Goal: Task Accomplishment & Management: Manage account settings

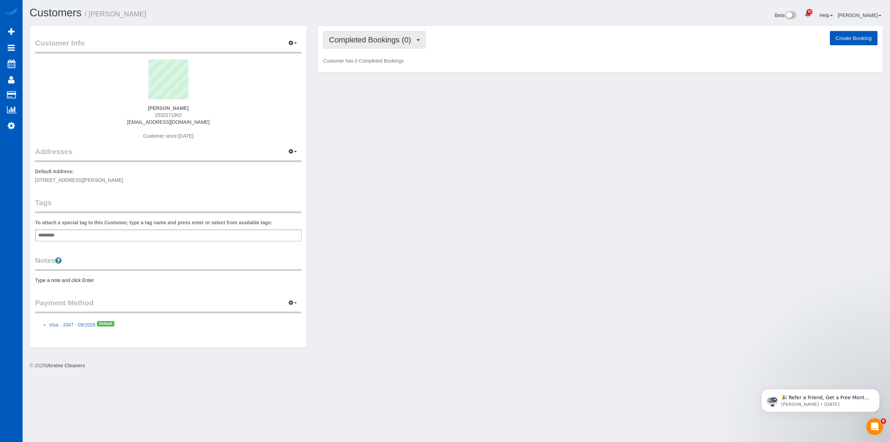
click at [399, 40] on span "Completed Bookings (0)" at bounding box center [372, 39] width 86 height 9
click at [379, 64] on link "Upcoming Bookings (1)" at bounding box center [359, 64] width 72 height 9
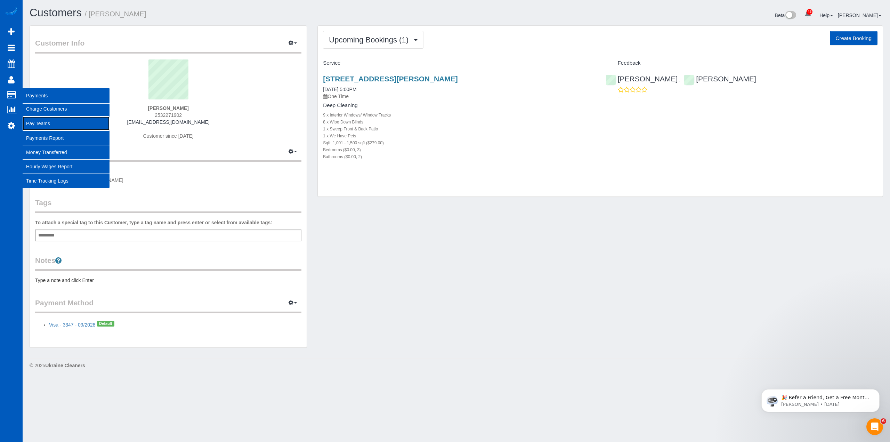
click at [45, 123] on link "Pay Teams" at bounding box center [66, 123] width 87 height 14
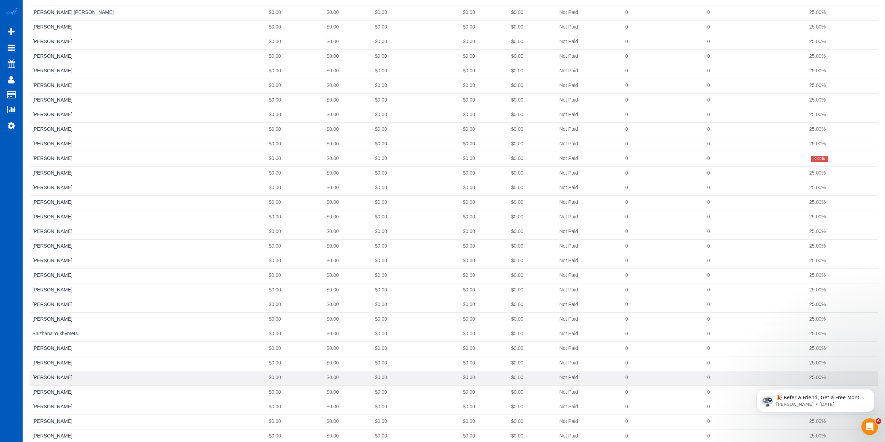
scroll to position [599, 0]
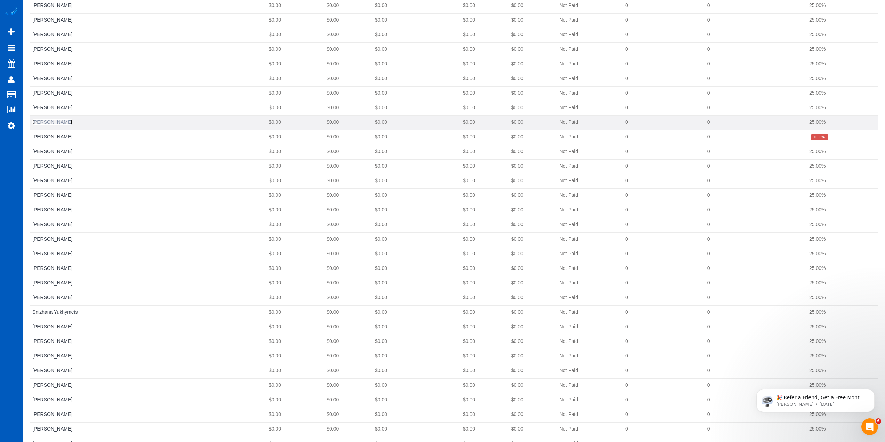
click at [51, 123] on link "[PERSON_NAME]" at bounding box center [52, 122] width 40 height 6
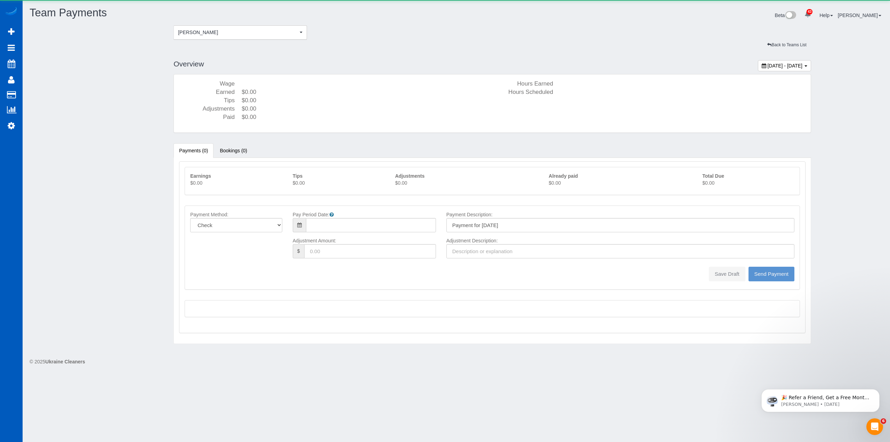
click at [774, 61] on div "[DATE] - [DATE]" at bounding box center [784, 65] width 53 height 11
type input "**********"
type input "[DATE]"
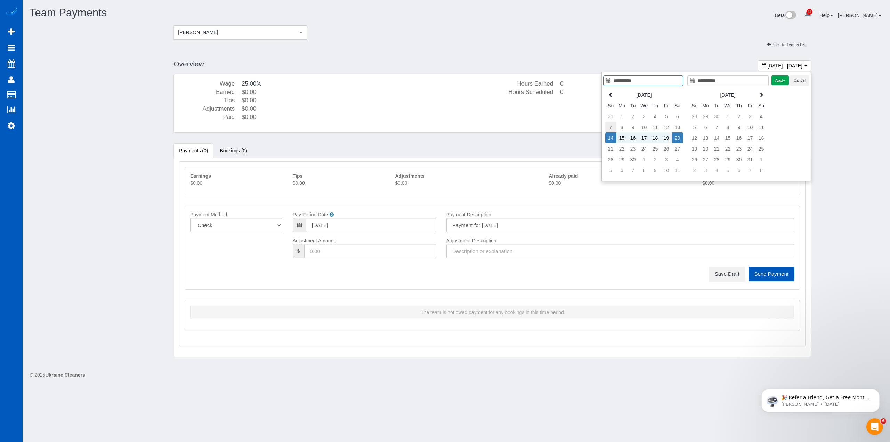
type input "**********"
click at [608, 127] on td "7" at bounding box center [610, 127] width 11 height 11
type input "**********"
click at [676, 129] on td "13" at bounding box center [677, 127] width 11 height 11
type input "**********"
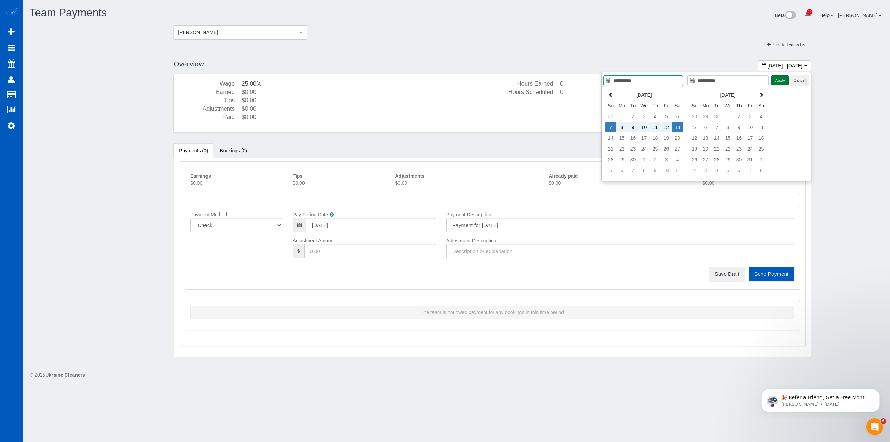
click at [779, 79] on button "Apply" at bounding box center [779, 80] width 17 height 10
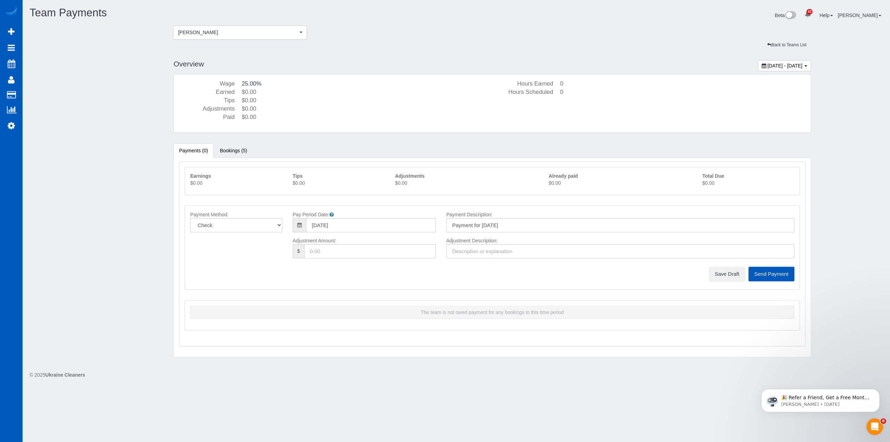
type input "09/07/2025"
type input "Payment for 09/07/2025"
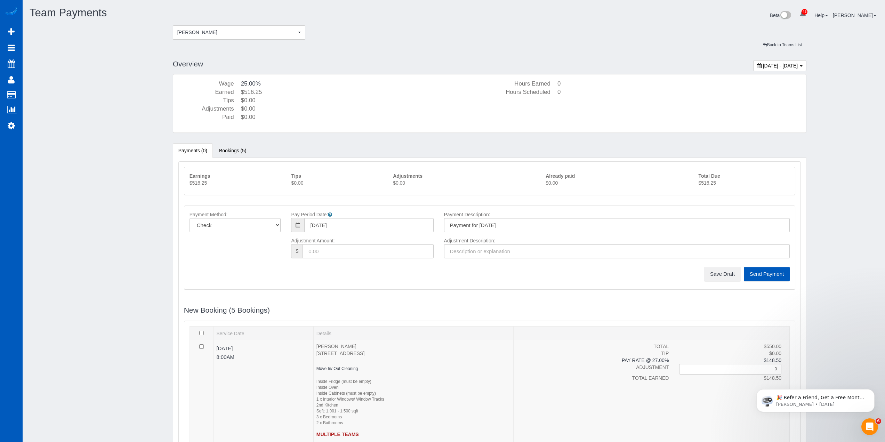
click at [778, 66] on span "September 07, 2025 - September 13, 2025" at bounding box center [780, 66] width 35 height 6
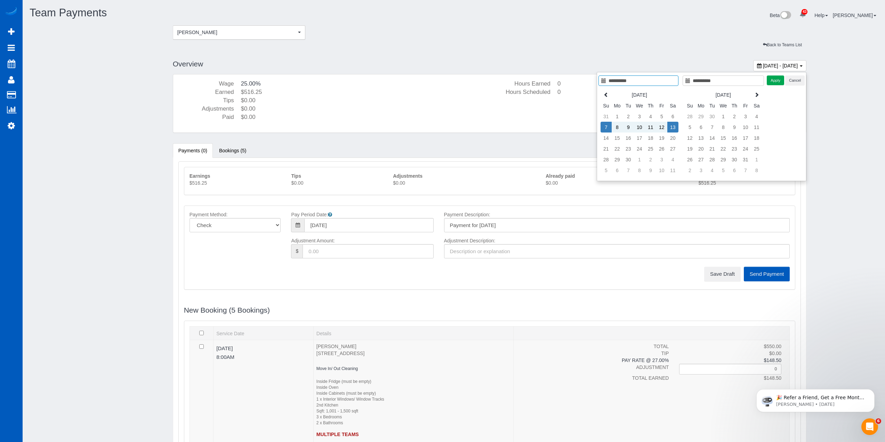
type input "**********"
click at [606, 130] on td "7" at bounding box center [605, 127] width 11 height 11
type input "**********"
click at [672, 127] on td "13" at bounding box center [672, 127] width 11 height 11
type input "**********"
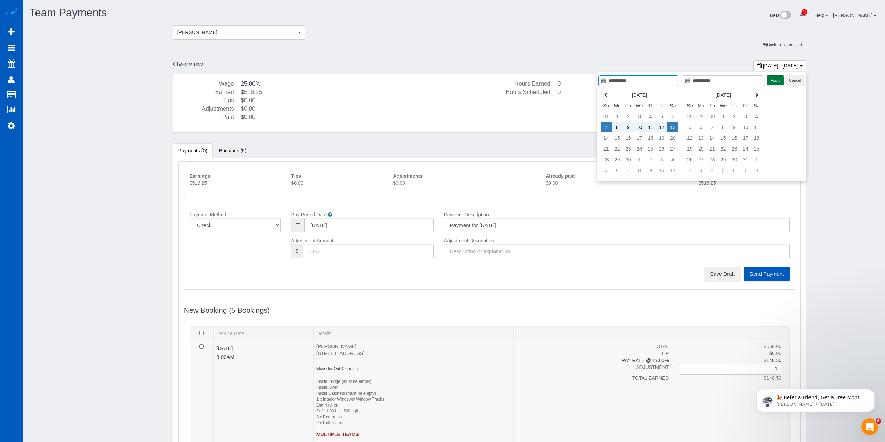
click at [779, 82] on button "Apply" at bounding box center [775, 80] width 17 height 10
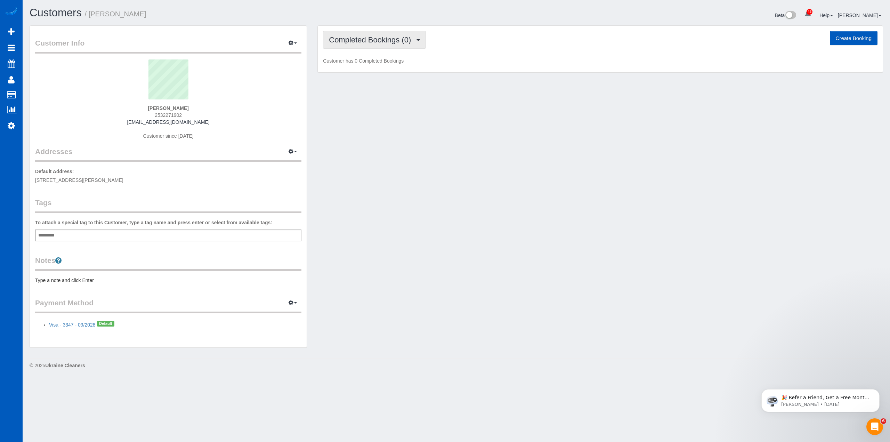
click at [380, 41] on span "Completed Bookings (0)" at bounding box center [372, 39] width 86 height 9
click at [373, 64] on link "Upcoming Bookings (1)" at bounding box center [359, 64] width 72 height 9
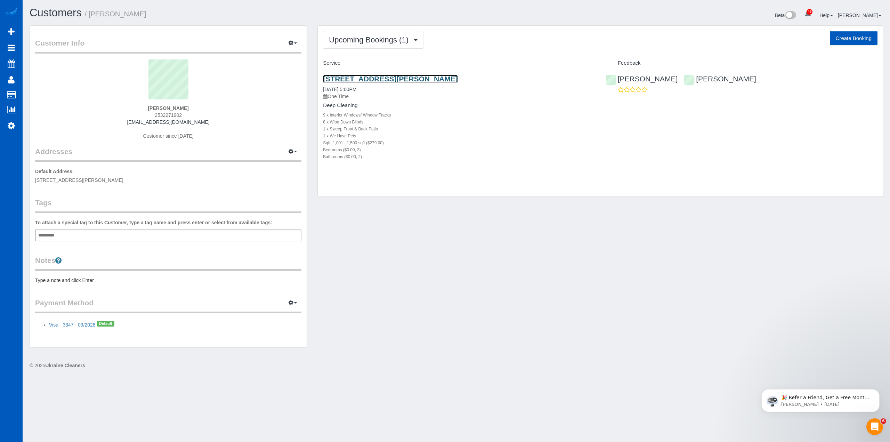
click at [370, 79] on link "20753 152nd Street Court East, Bonney Lake, WA 98391" at bounding box center [390, 79] width 135 height 8
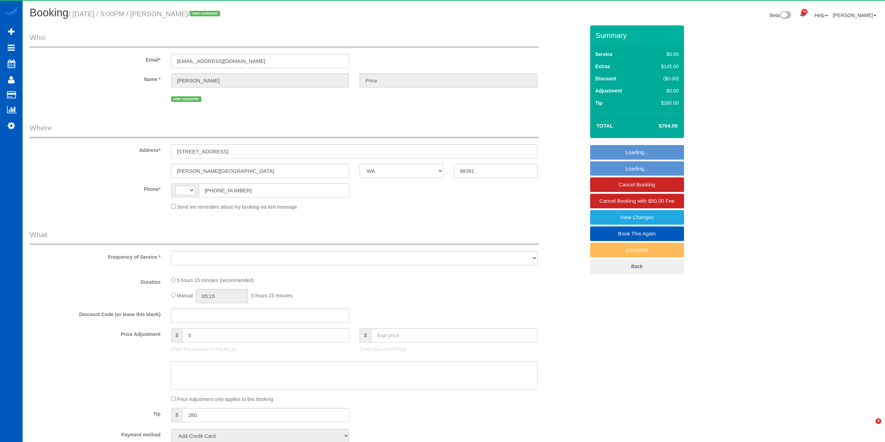
select select "WA"
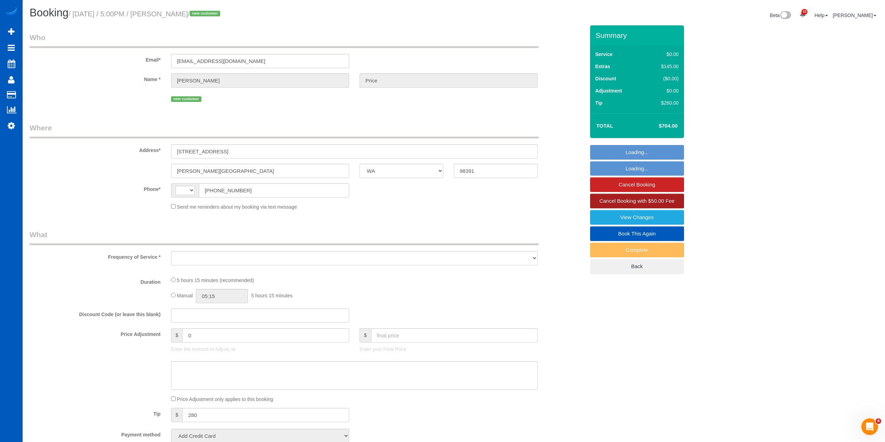
select select "string:US"
select select "object:926"
select select "string:fspay-48b34d72-6a3c-40f0-a287-4eb9aab13f94"
select select "199"
select select "1001"
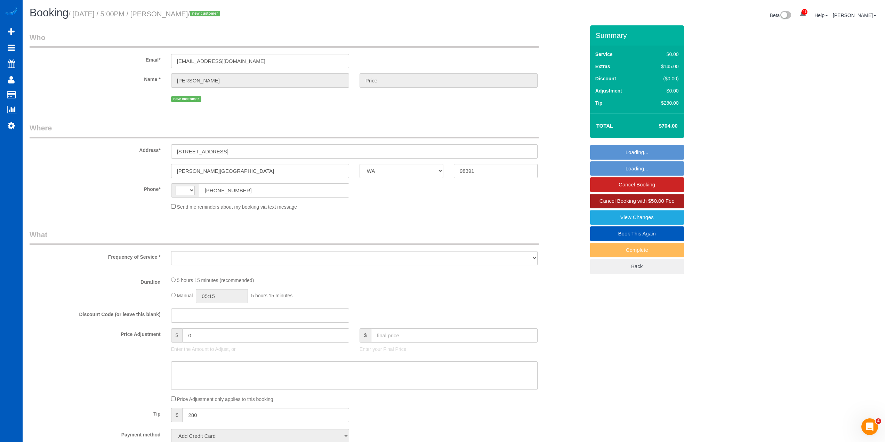
select select "3"
select select "2"
select select "spot1"
select select "number:8"
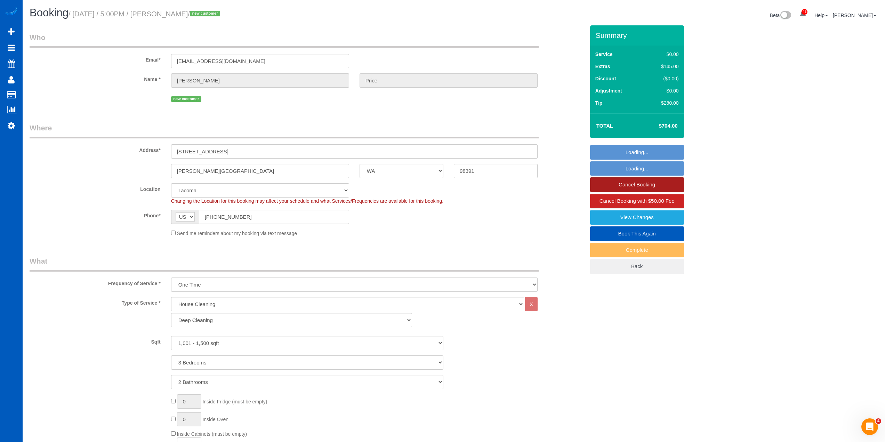
select select "object:1141"
select select "1001"
select select "3"
select select "2"
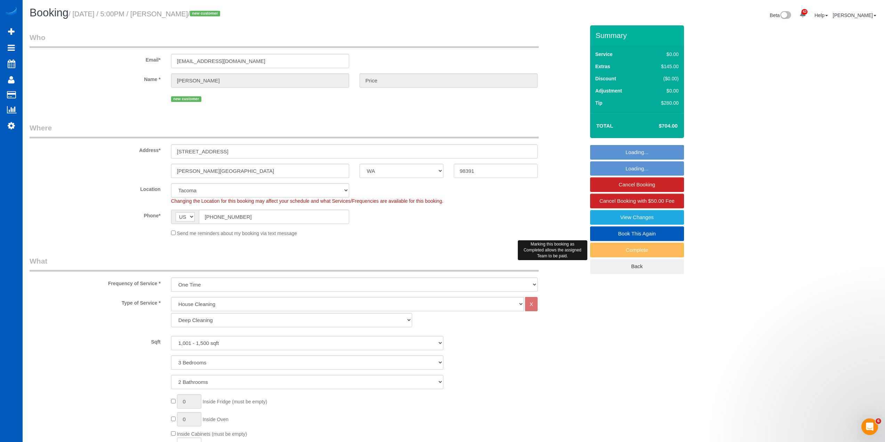
click at [636, 248] on div "Complete" at bounding box center [637, 250] width 94 height 15
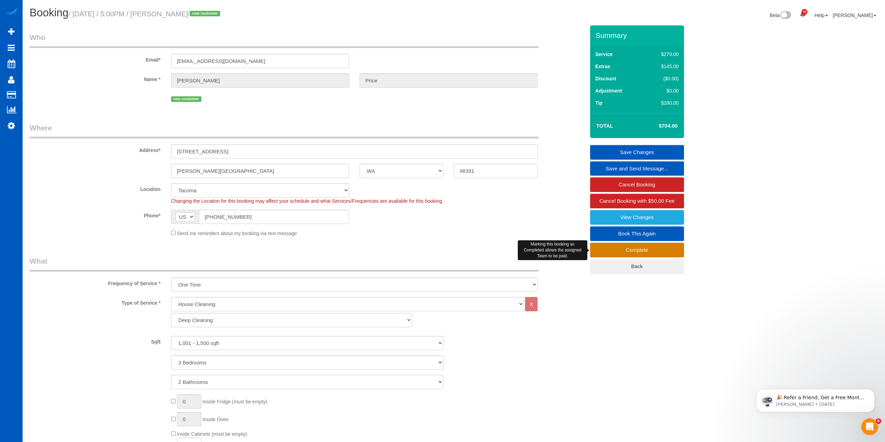
click at [636, 248] on link "Complete" at bounding box center [637, 250] width 94 height 15
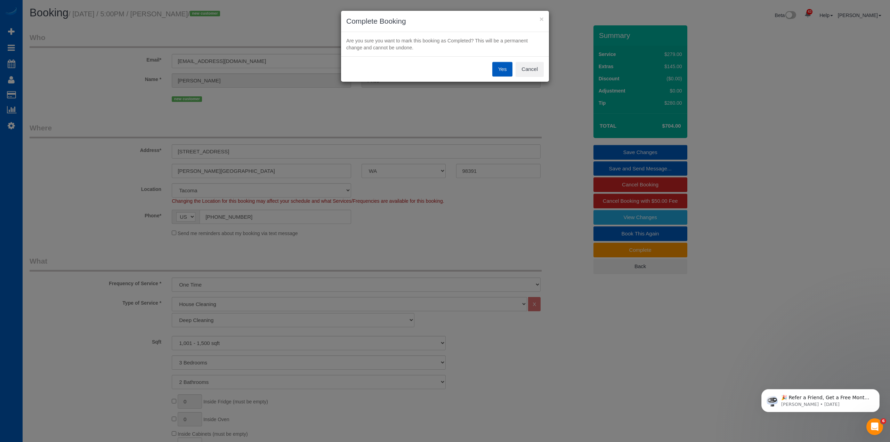
click at [503, 68] on button "Yes" at bounding box center [502, 69] width 20 height 15
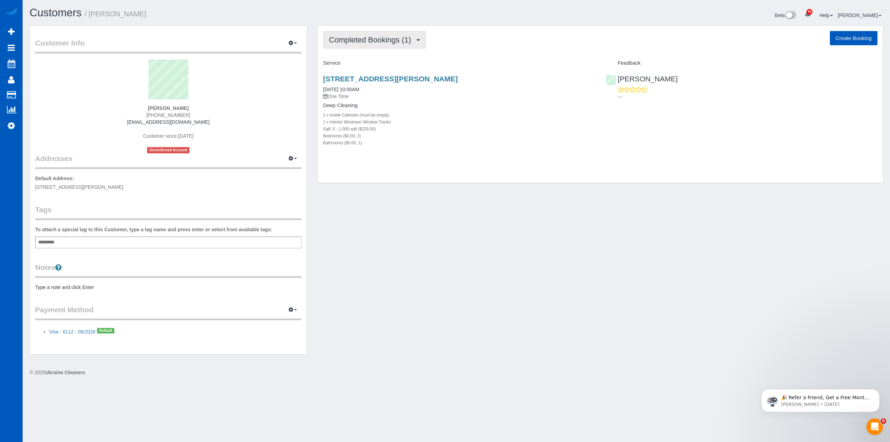
click at [403, 38] on span "Completed Bookings (1)" at bounding box center [372, 39] width 86 height 9
click at [353, 211] on div "Customer Info Edit Contact Info Send Message Email Preferences Special Sales Ta…" at bounding box center [456, 193] width 864 height 336
click at [398, 43] on span "Completed Bookings (1)" at bounding box center [372, 39] width 86 height 9
click at [420, 239] on div "Customer Info Edit Contact Info Send Message Email Preferences Special Sales Ta…" at bounding box center [456, 193] width 864 height 336
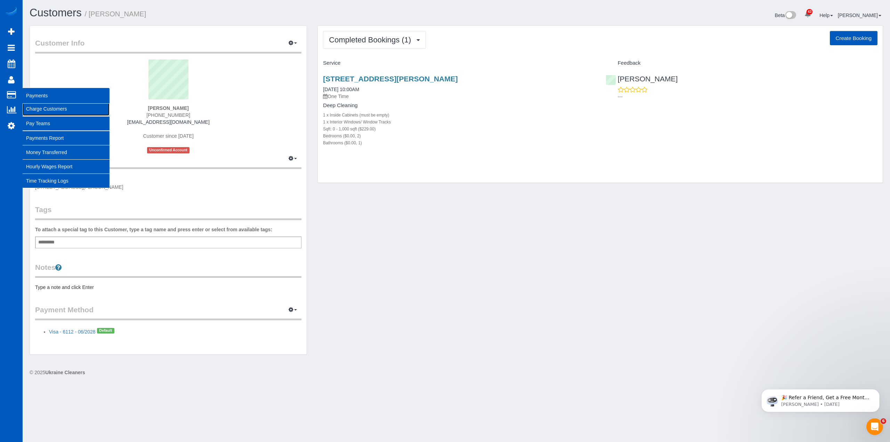
click at [45, 111] on link "Charge Customers" at bounding box center [66, 109] width 87 height 14
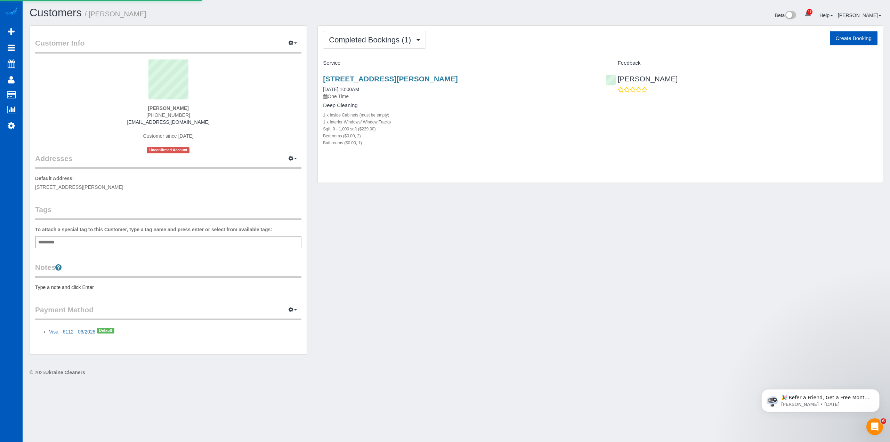
select select
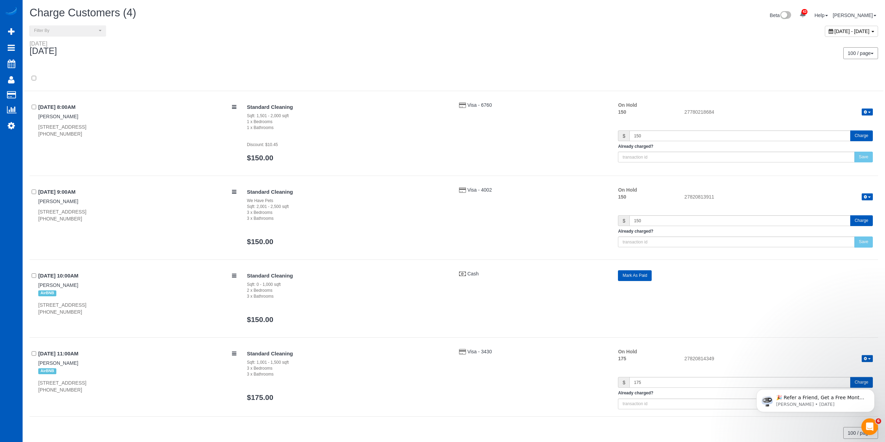
click at [834, 32] on span "September 14, 2025 - September 14, 2025" at bounding box center [851, 32] width 35 height 6
type input "**********"
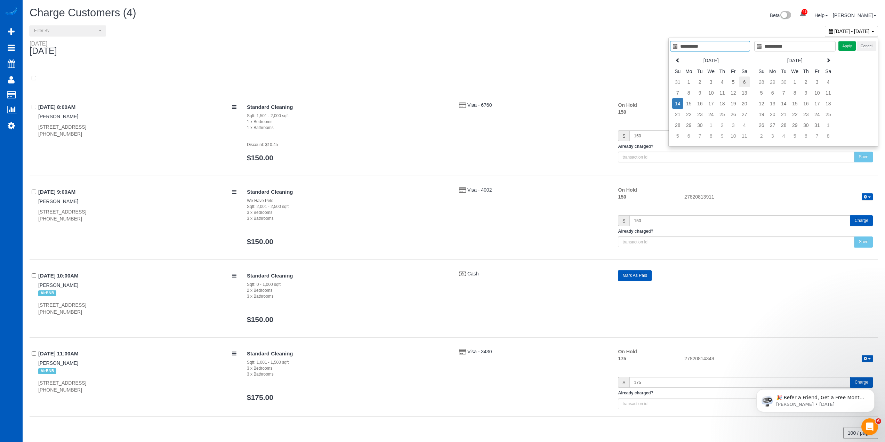
type input "**********"
click at [746, 80] on td "6" at bounding box center [744, 81] width 11 height 11
type input "**********"
click at [850, 49] on button "Apply" at bounding box center [846, 46] width 17 height 10
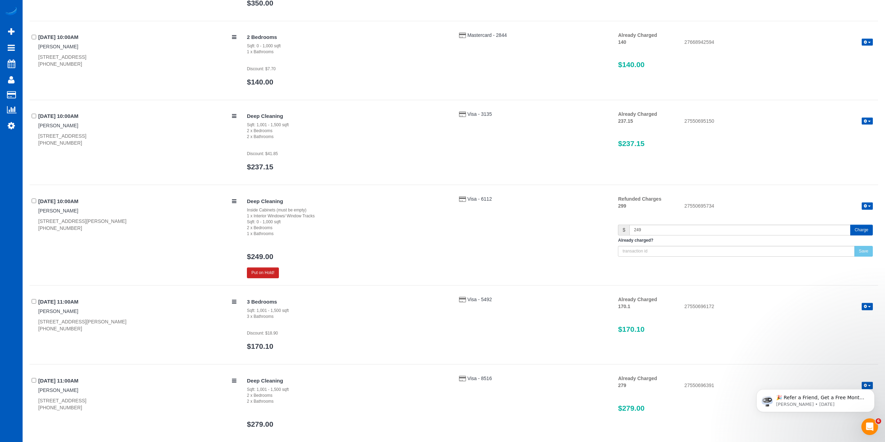
scroll to position [452, 0]
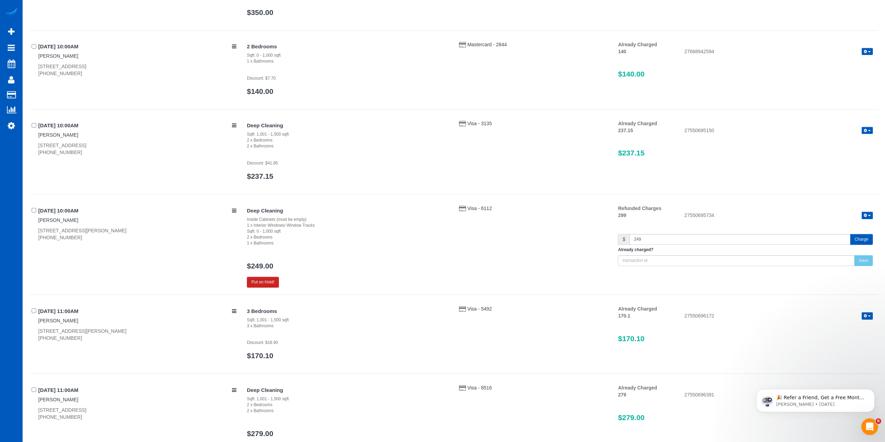
click at [871, 216] on button "button" at bounding box center [866, 215] width 11 height 7
click at [849, 226] on link "View Details" at bounding box center [844, 227] width 55 height 9
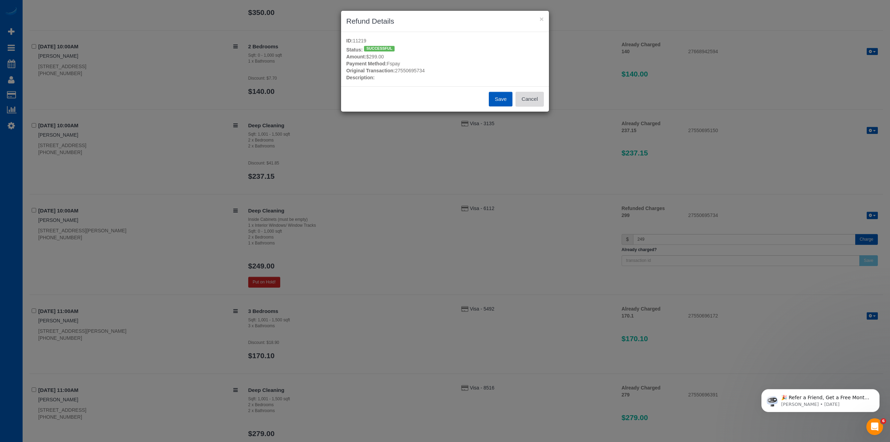
click at [529, 98] on button "Cancel" at bounding box center [530, 99] width 28 height 15
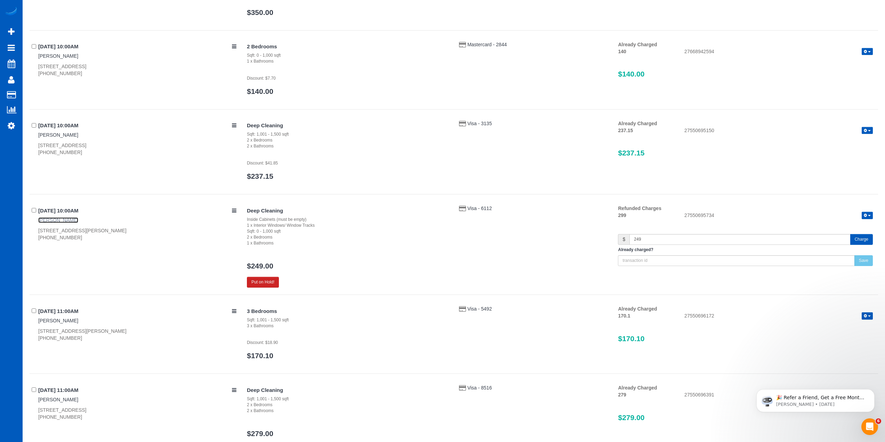
click at [62, 221] on link "[PERSON_NAME]" at bounding box center [58, 220] width 40 height 6
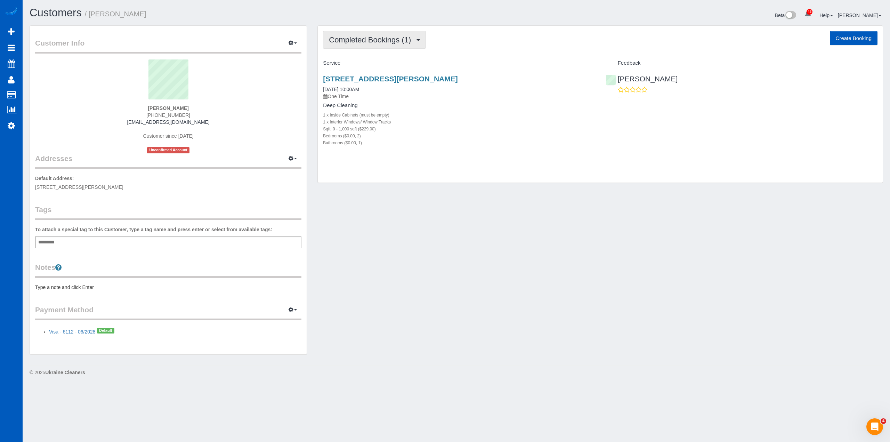
drag, startPoint x: 390, startPoint y: 45, endPoint x: 390, endPoint y: 50, distance: 5.2
click at [390, 45] on button "Completed Bookings (1)" at bounding box center [374, 40] width 103 height 18
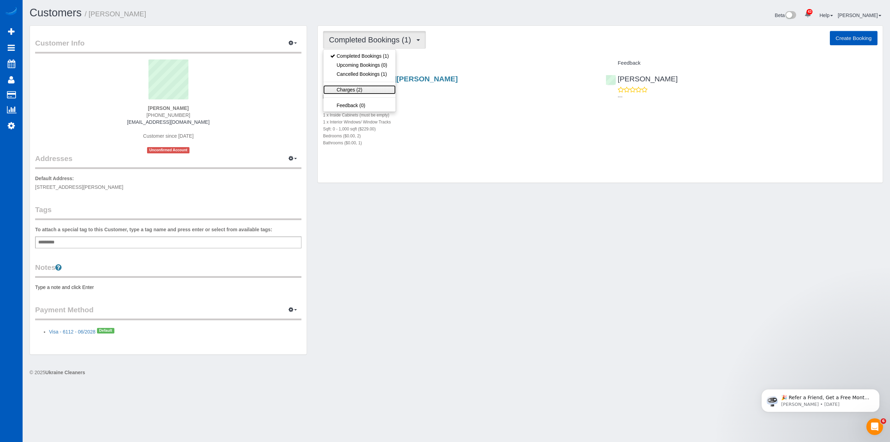
click at [358, 90] on link "Charges (2)" at bounding box center [359, 89] width 72 height 9
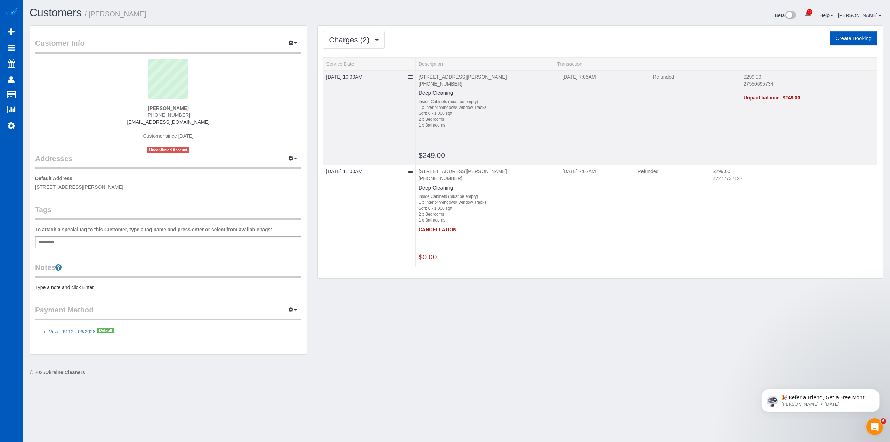
click at [650, 77] on td "Refunded" at bounding box center [693, 83] width 91 height 21
drag, startPoint x: 416, startPoint y: 79, endPoint x: 412, endPoint y: 79, distance: 3.8
click at [416, 79] on td "1360 Otis St, Lakewood, CO 80214 (303) 210-1936 Deep Cleaning Inside Cabinets (…" at bounding box center [484, 117] width 138 height 95
click at [412, 78] on icon at bounding box center [410, 76] width 4 height 5
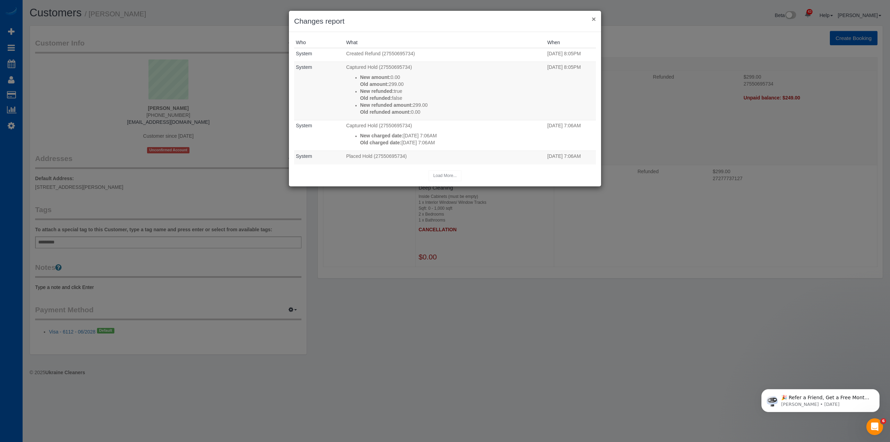
click at [593, 15] on button "×" at bounding box center [594, 18] width 4 height 7
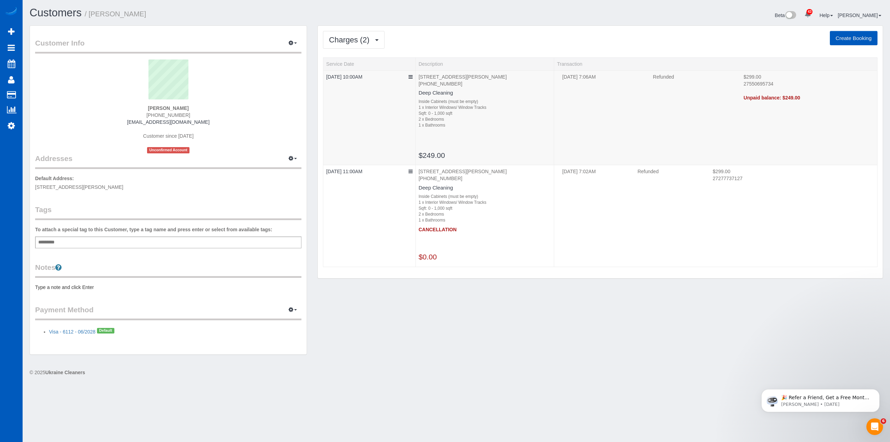
click at [555, 321] on div "Customer Info Edit Contact Info Send Message Email Preferences Special Sales Ta…" at bounding box center [456, 193] width 864 height 336
click at [367, 40] on span "Charges (2)" at bounding box center [351, 39] width 44 height 9
click at [371, 56] on link "Completed Bookings (1)" at bounding box center [359, 55] width 72 height 9
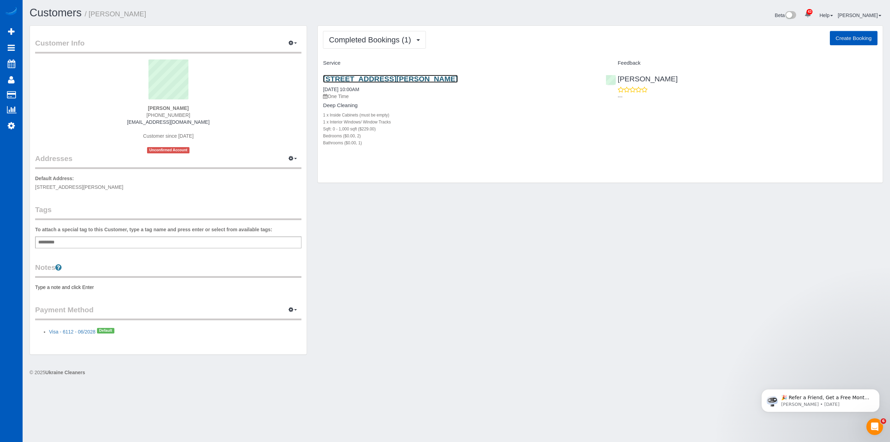
click at [401, 79] on link "1360 Otis St, Lakewood, CO 80214" at bounding box center [390, 79] width 135 height 8
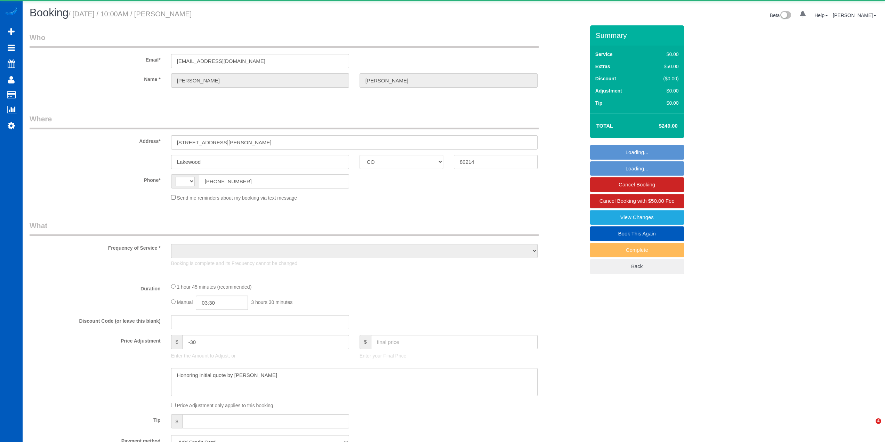
select select "CO"
select select "string:[GEOGRAPHIC_DATA]"
select select "object:494"
select select "199"
select select "2"
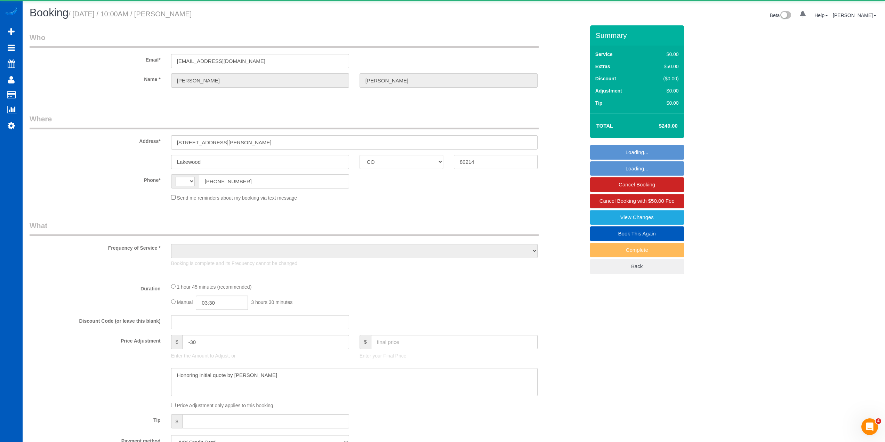
select select "spot1"
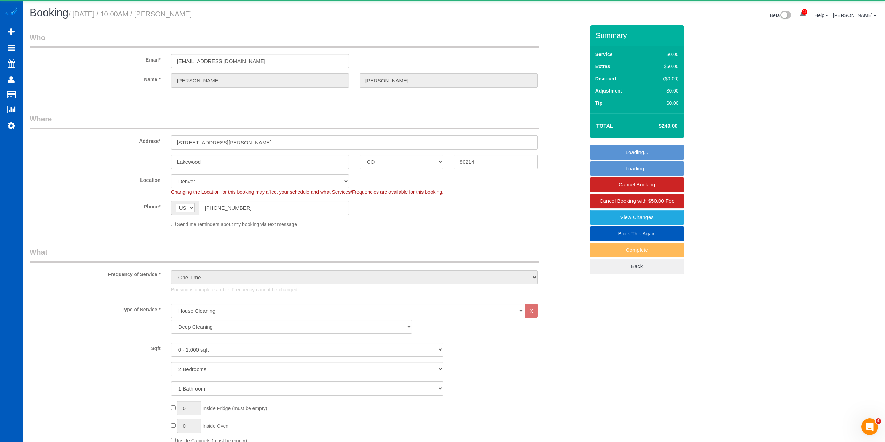
select select "object:1097"
select select "spot6"
select select "string:fspay-a15e7ca9-e3bf-4fcb-9070-73edd661edea"
select select "2"
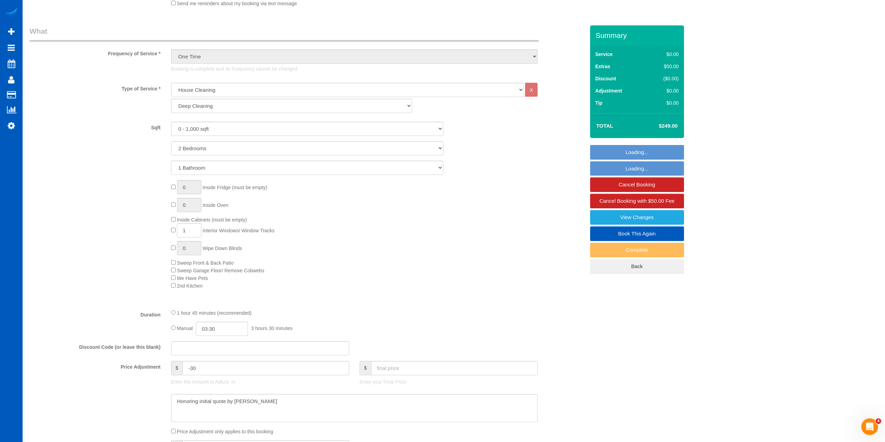
scroll to position [243, 0]
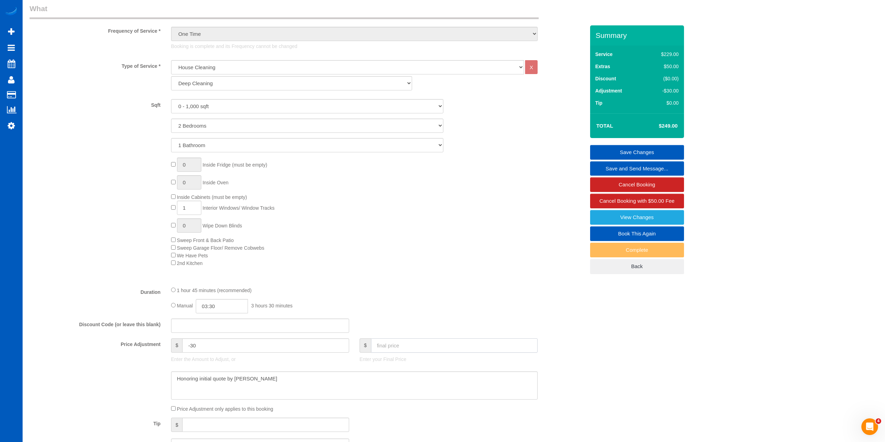
click at [423, 346] on input "text" at bounding box center [454, 345] width 167 height 14
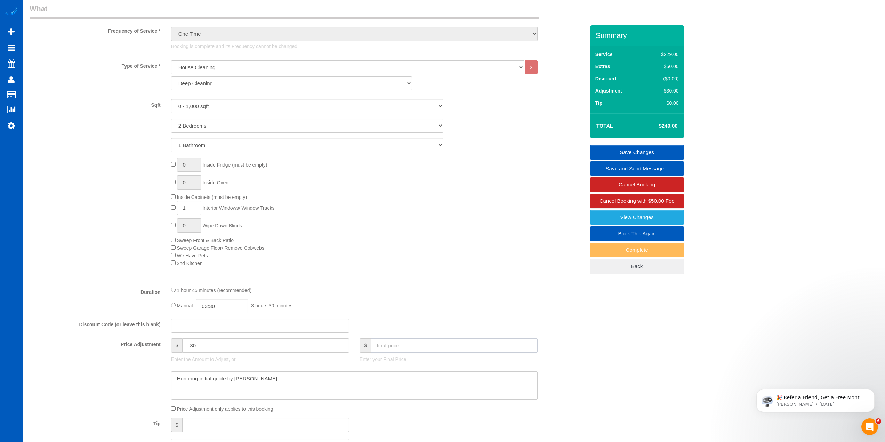
scroll to position [0, 0]
type input "199"
type input "-80"
click at [472, 278] on div "Type of Service * House Cleaning X Standard Cleaning Deep Cleaning Move In/ Out…" at bounding box center [307, 170] width 555 height 220
click at [640, 149] on link "Save Changes" at bounding box center [637, 152] width 94 height 15
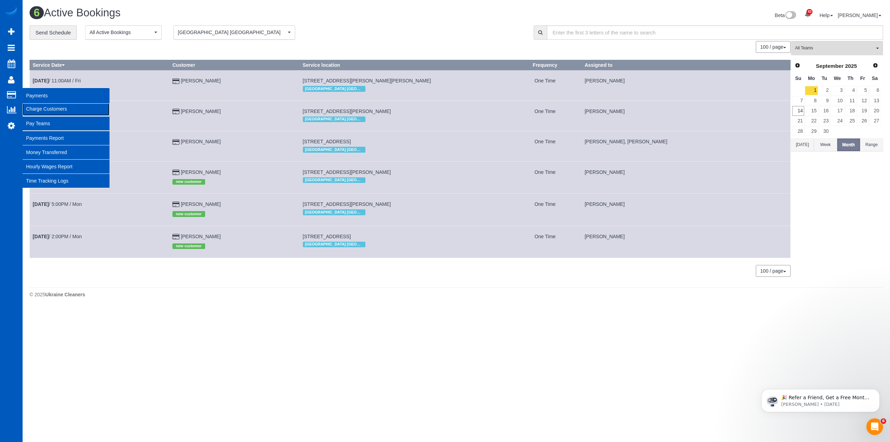
click at [32, 105] on link "Charge Customers" at bounding box center [66, 109] width 87 height 14
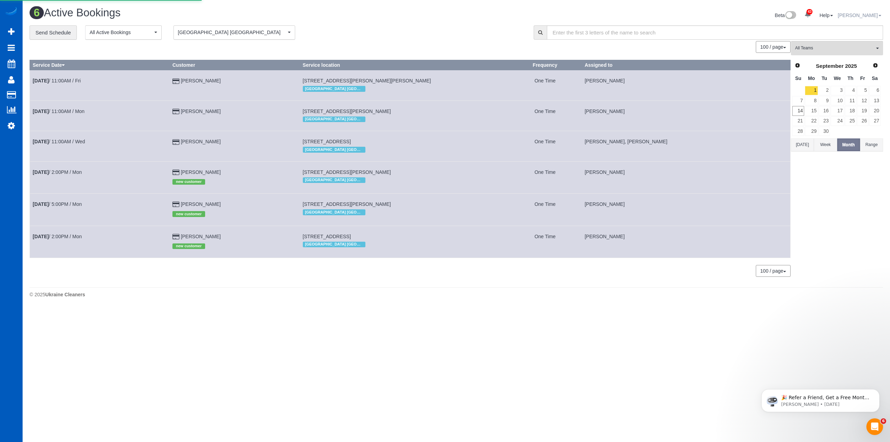
select select
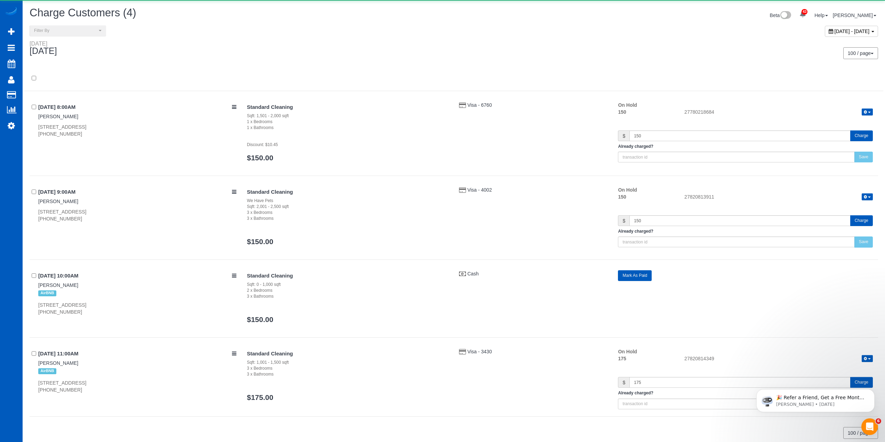
click at [840, 32] on span "September 14, 2025 - September 14, 2025" at bounding box center [851, 32] width 35 height 6
type input "**********"
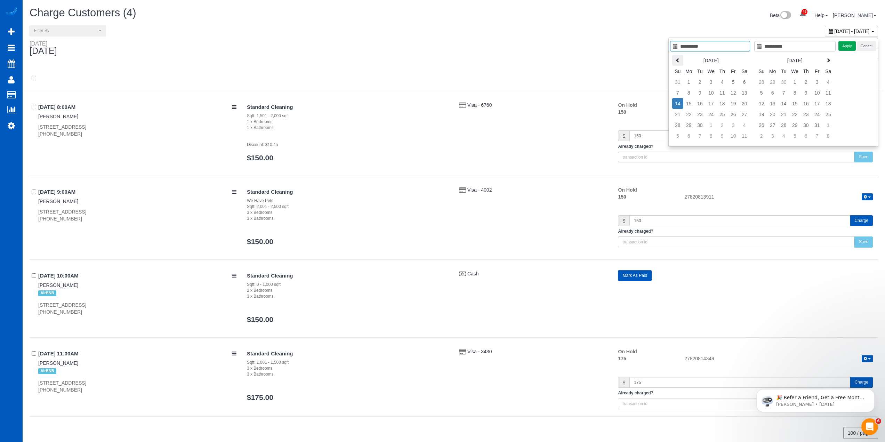
click at [672, 59] on th at bounding box center [677, 60] width 11 height 11
type input "**********"
click at [733, 81] on td "1" at bounding box center [733, 81] width 11 height 11
type input "**********"
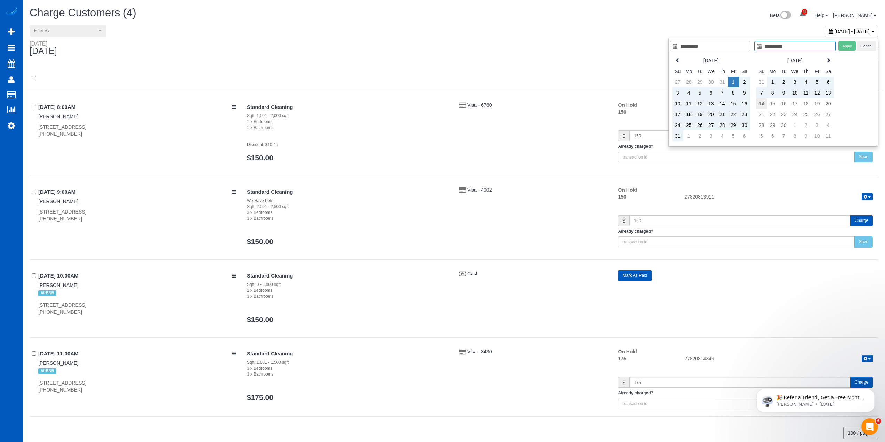
click at [762, 103] on td "14" at bounding box center [761, 103] width 11 height 11
type input "**********"
click at [852, 47] on button "Apply" at bounding box center [846, 46] width 17 height 10
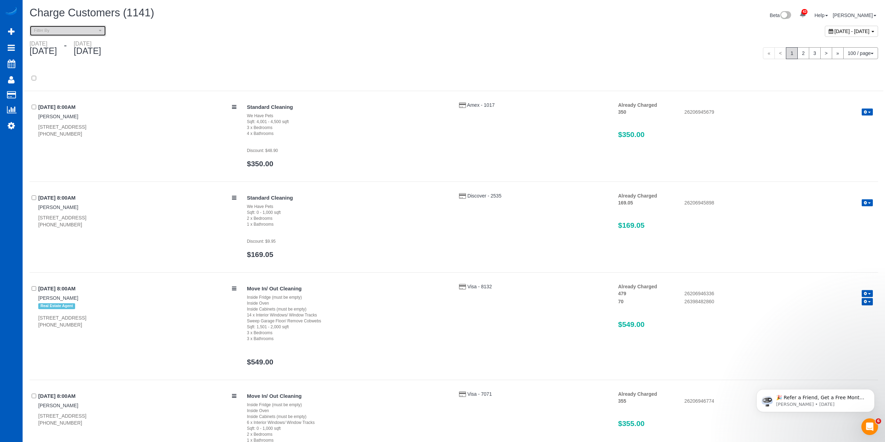
click at [70, 28] on span "Filter By" at bounding box center [65, 31] width 63 height 6
click at [72, 70] on link "Unpaid" at bounding box center [68, 69] width 76 height 9
select select "******"
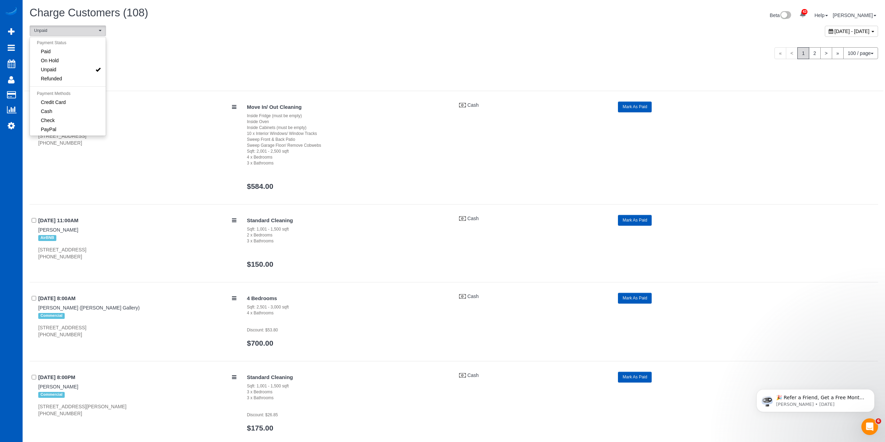
click at [371, 115] on div "Inside Fridge (must be empty)" at bounding box center [348, 116] width 202 height 6
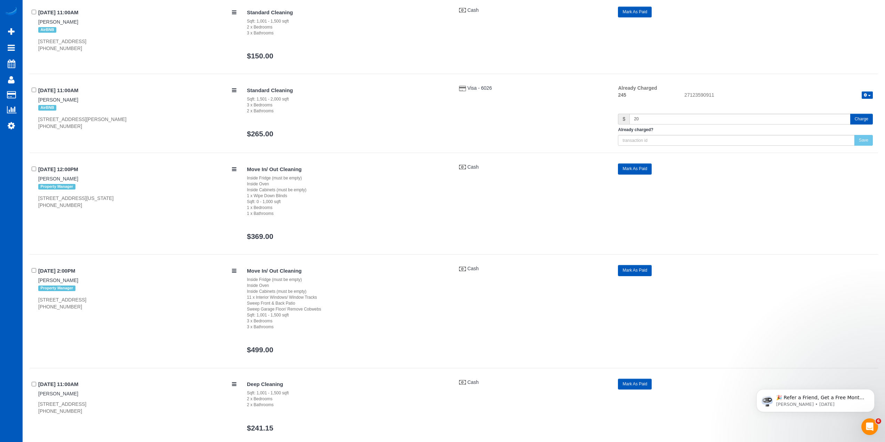
scroll to position [2816, 0]
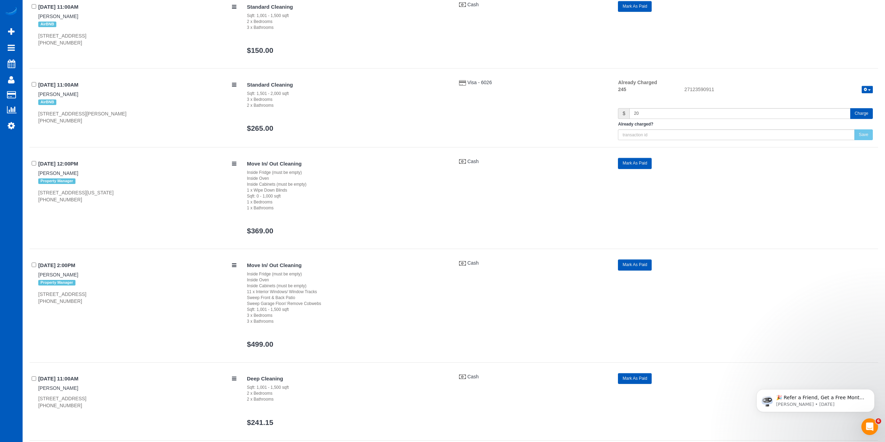
click at [855, 114] on button "Charge" at bounding box center [861, 113] width 23 height 11
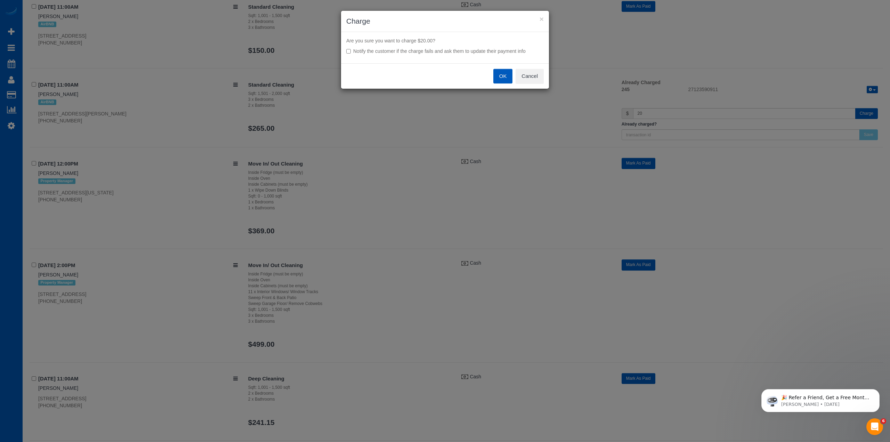
click at [499, 75] on button "OK" at bounding box center [502, 76] width 19 height 15
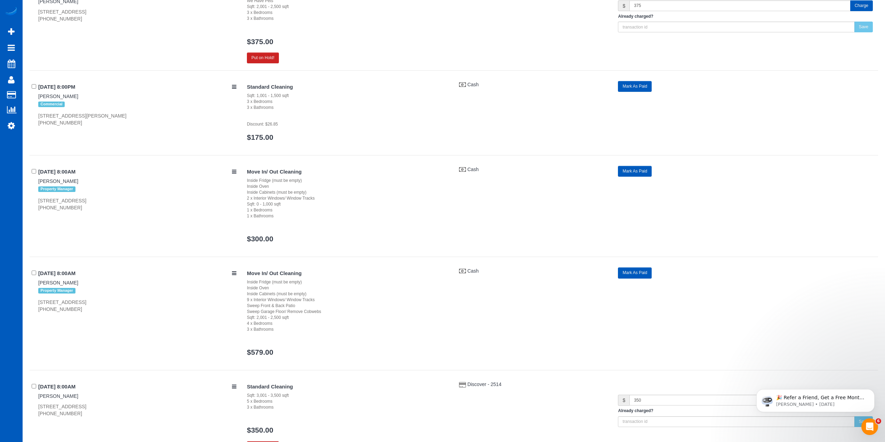
scroll to position [3451, 0]
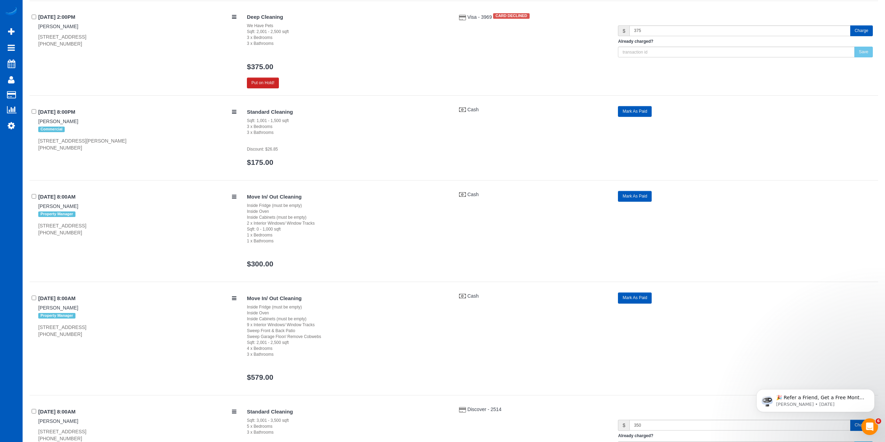
click at [858, 34] on button "Charge" at bounding box center [861, 30] width 23 height 11
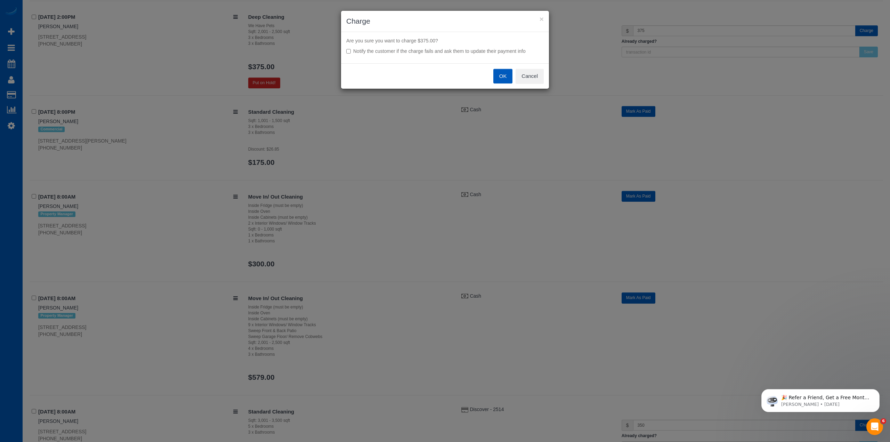
click at [505, 76] on button "OK" at bounding box center [502, 76] width 19 height 15
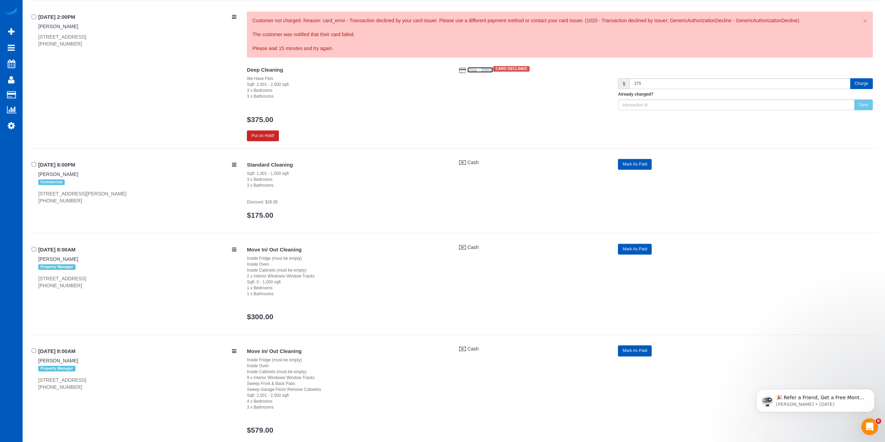
click at [484, 70] on span "Visa - 3969" at bounding box center [480, 70] width 26 height 6
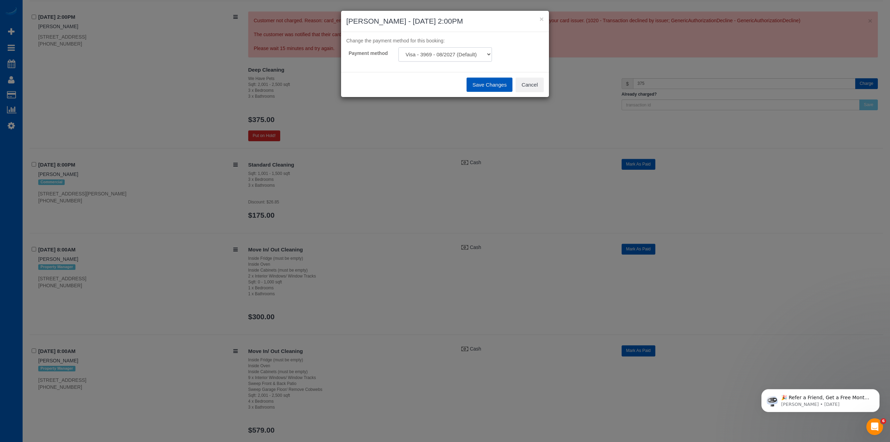
click at [485, 48] on select "Visa - 3969 - 08/2027 (Default) Add Credit Card ─────────────── Cash Check Payp…" at bounding box center [445, 54] width 94 height 14
click at [535, 84] on button "Cancel" at bounding box center [530, 85] width 28 height 15
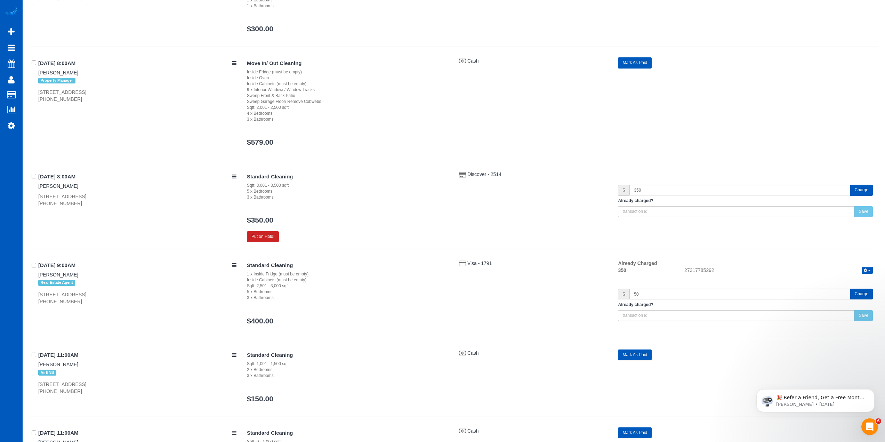
scroll to position [3764, 0]
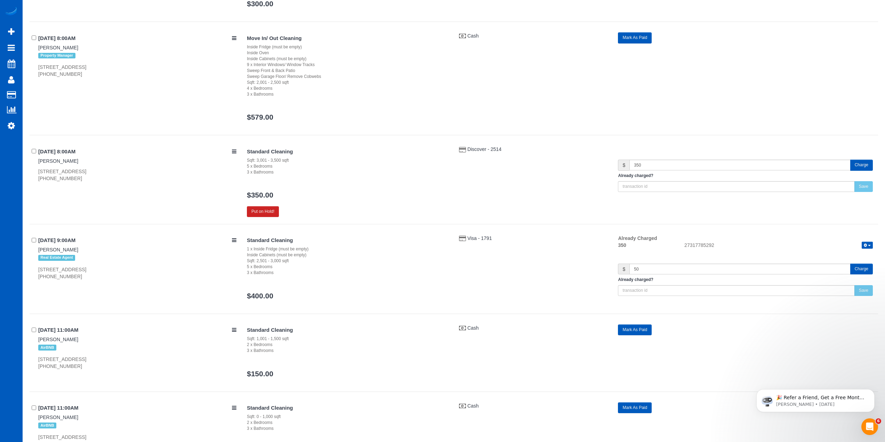
click at [861, 164] on button "Charge" at bounding box center [861, 165] width 23 height 11
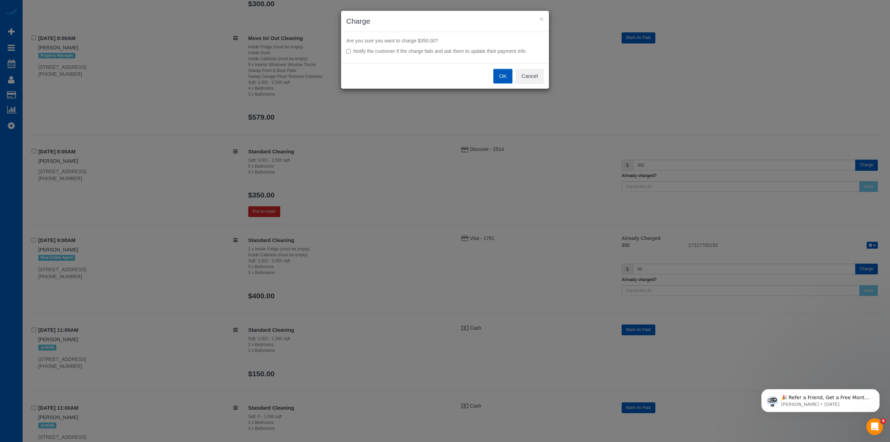
click at [500, 76] on button "OK" at bounding box center [502, 76] width 19 height 15
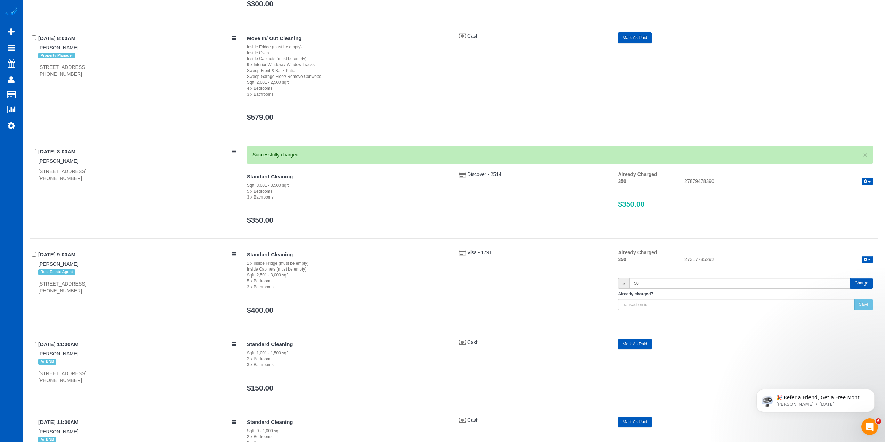
click at [860, 280] on button "Charge" at bounding box center [861, 283] width 23 height 11
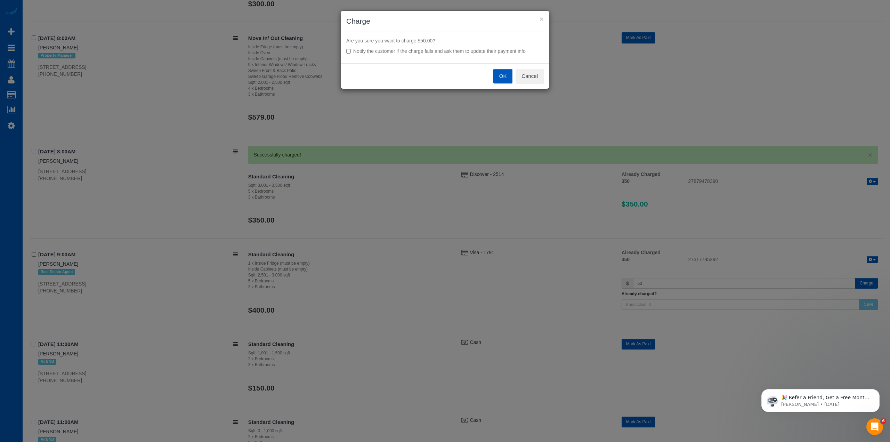
click at [506, 79] on button "OK" at bounding box center [502, 76] width 19 height 15
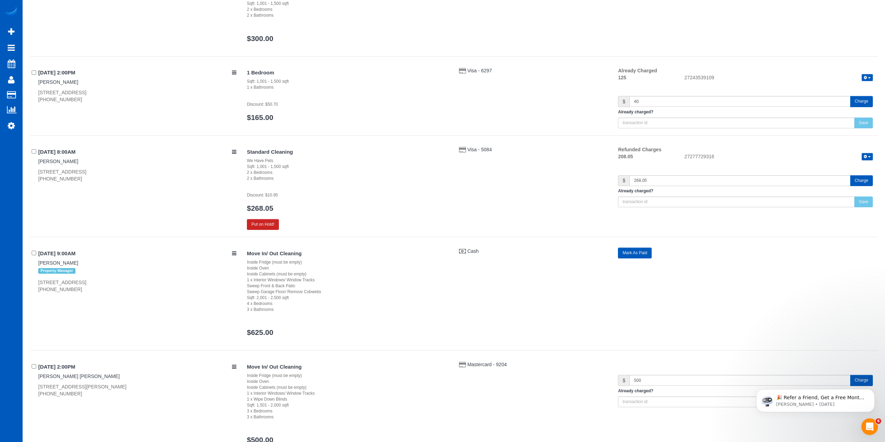
scroll to position [4261, 0]
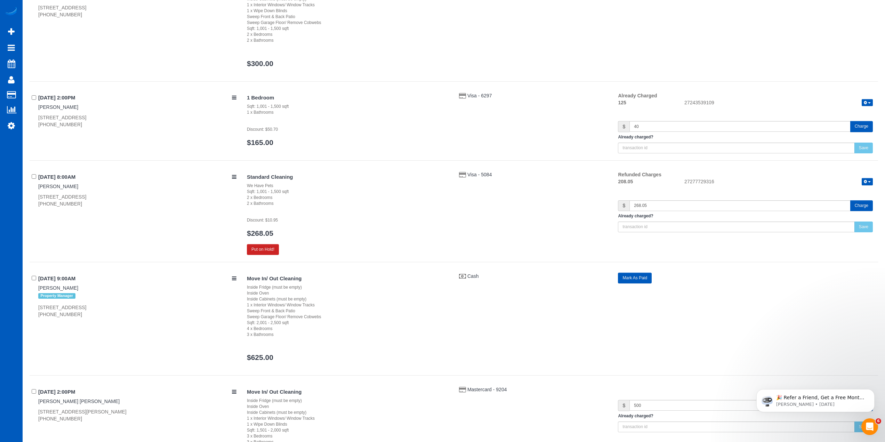
click at [861, 126] on button "Charge" at bounding box center [861, 126] width 23 height 11
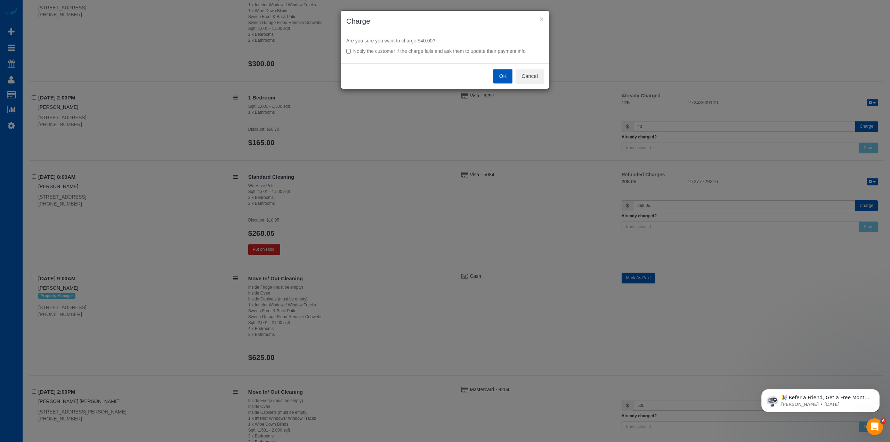
click at [502, 75] on button "OK" at bounding box center [502, 76] width 19 height 15
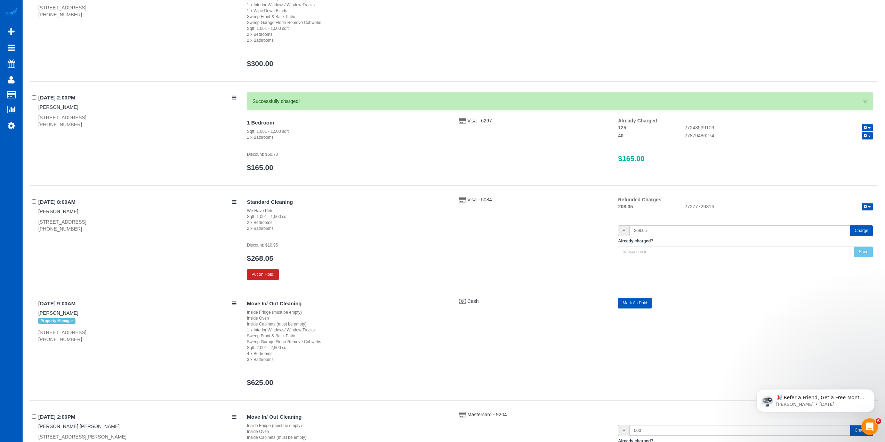
click at [861, 234] on button "Charge" at bounding box center [861, 230] width 23 height 11
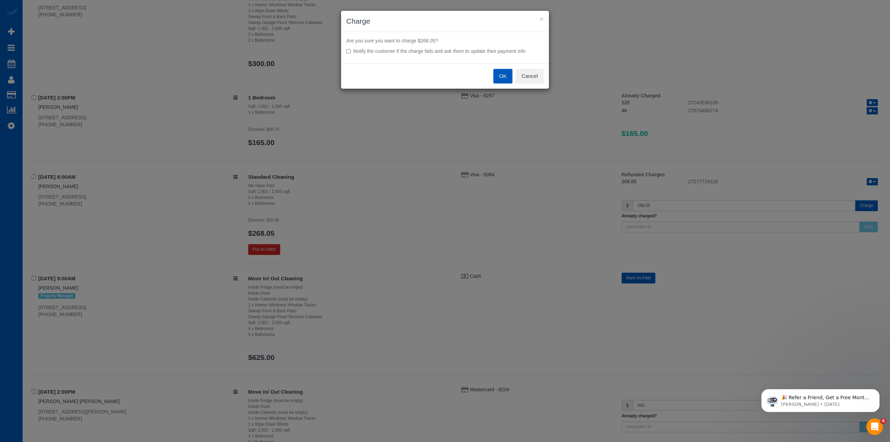
click at [503, 74] on button "OK" at bounding box center [502, 76] width 19 height 15
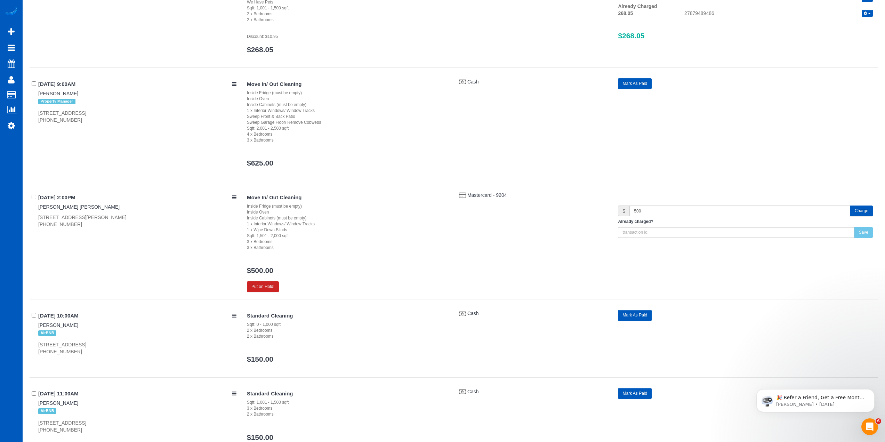
scroll to position [4444, 0]
click at [862, 212] on button "Charge" at bounding box center [861, 210] width 23 height 11
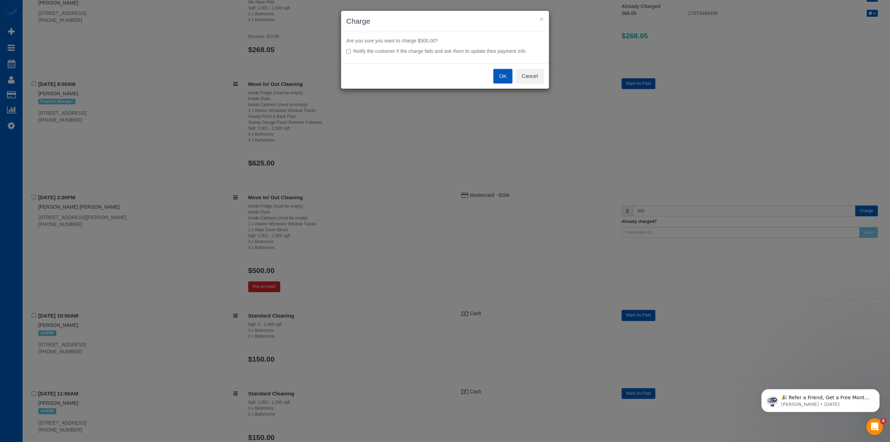
click at [503, 78] on button "OK" at bounding box center [502, 76] width 19 height 15
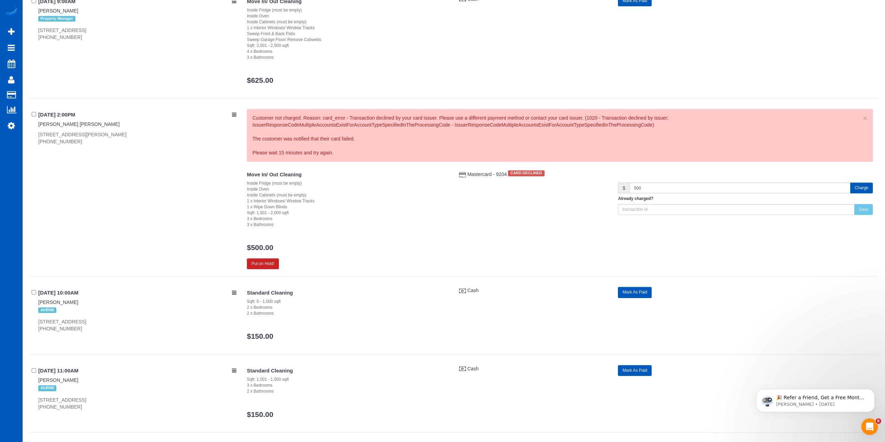
scroll to position [4549, 0]
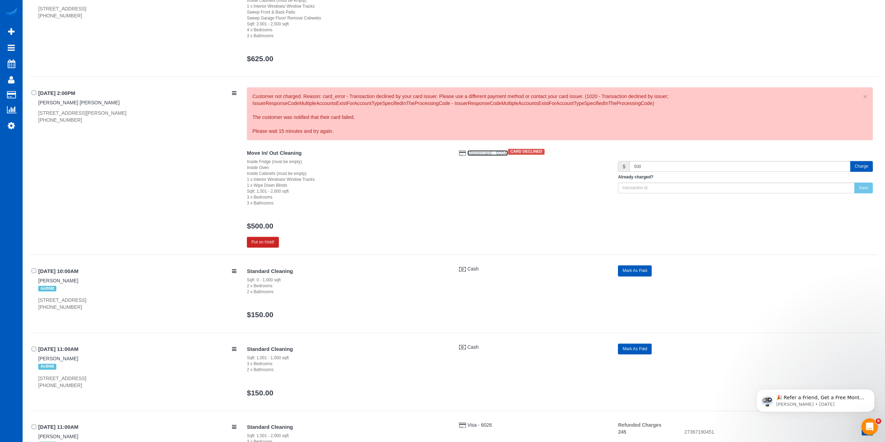
click at [492, 152] on span "Mastercard - 9204" at bounding box center [487, 153] width 41 height 6
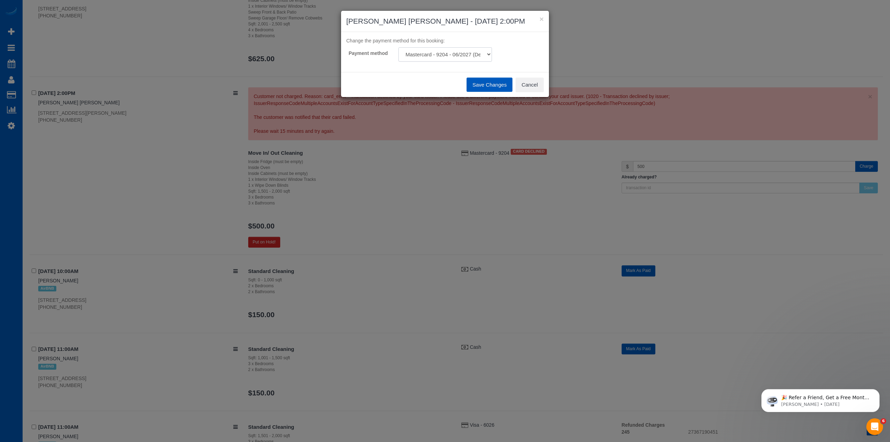
click at [463, 56] on select "Mastercard - 9204 - 06/2027 (Default) Add Credit Card ─────────────── Cash Chec…" at bounding box center [445, 54] width 94 height 14
click at [398, 47] on select "Mastercard - 9204 - 06/2027 (Default) Add Credit Card ─────────────── Cash Chec…" at bounding box center [445, 54] width 94 height 14
click at [494, 85] on button "Save Changes" at bounding box center [490, 85] width 46 height 15
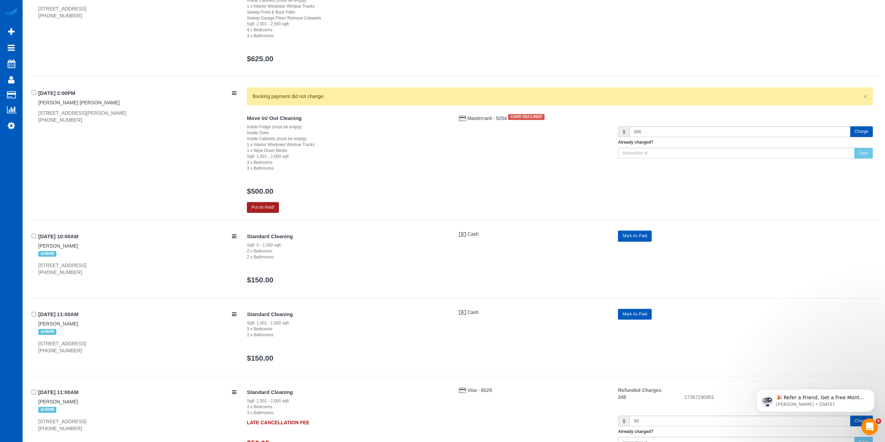
click at [263, 208] on button "Put on Hold!" at bounding box center [263, 207] width 32 height 11
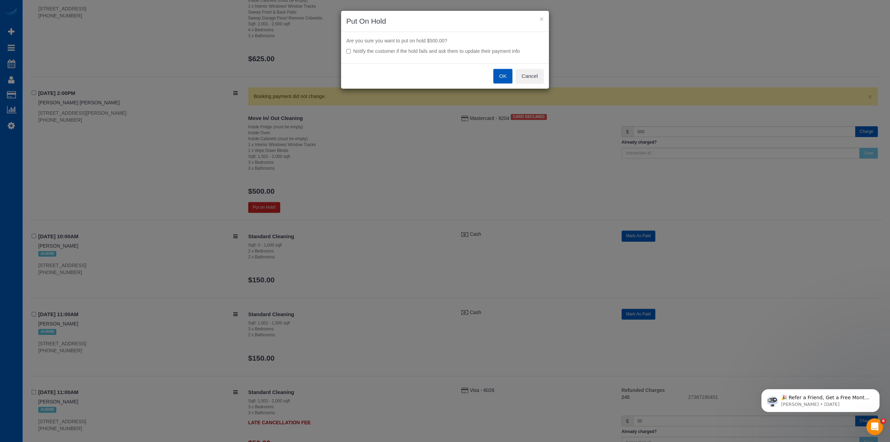
click at [502, 76] on button "OK" at bounding box center [502, 76] width 19 height 15
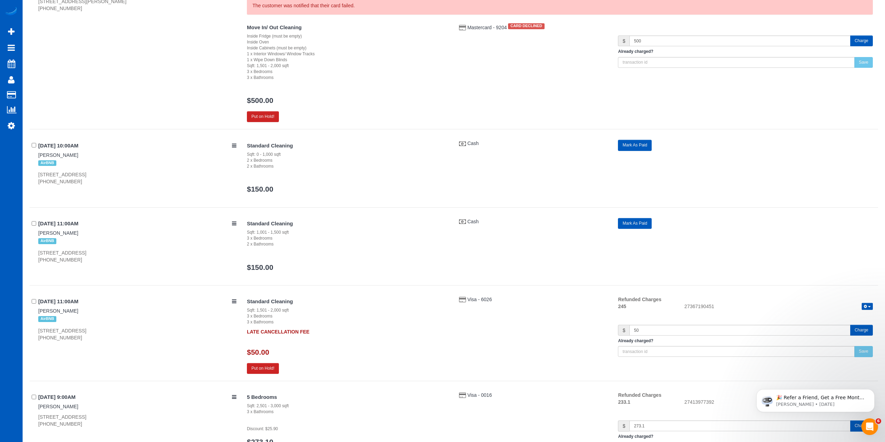
scroll to position [4792, 0]
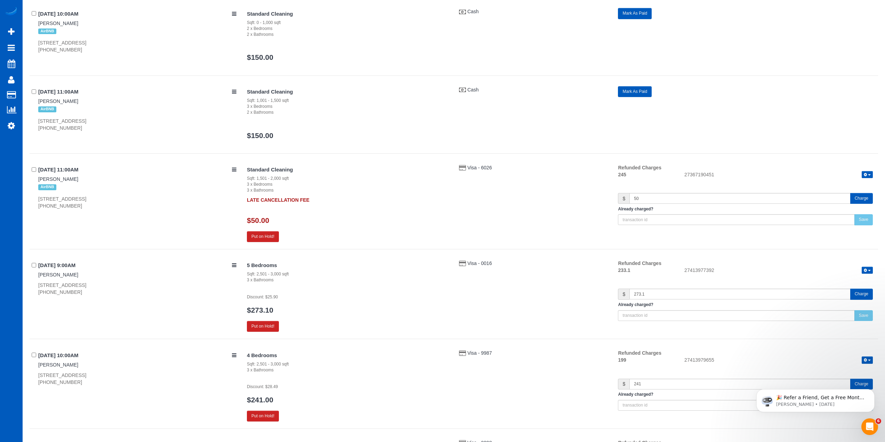
click at [860, 200] on button "Charge" at bounding box center [861, 198] width 23 height 11
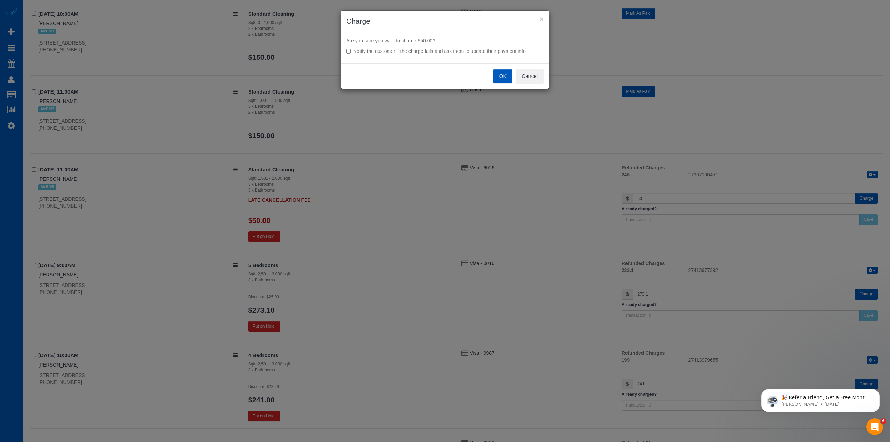
click at [509, 79] on button "OK" at bounding box center [502, 76] width 19 height 15
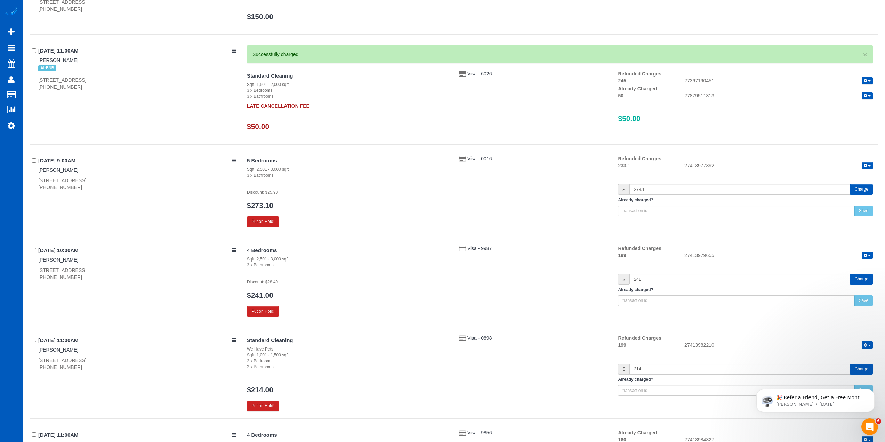
scroll to position [4966, 0]
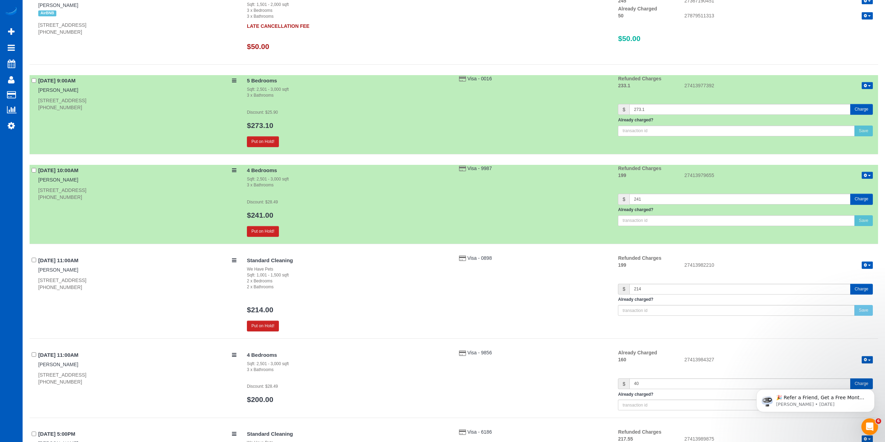
click at [31, 260] on div "09/02/2025 11:00AM Jean Nicklen 10900 Sw 76th Pl #6, Tigard, OR 97223 (503) 970…" at bounding box center [136, 272] width 212 height 36
click at [32, 259] on div "09/02/2025 11:00AM Jean Nicklen 10900 Sw 76th Pl #6, Tigard, OR 97223 (503) 970…" at bounding box center [136, 272] width 212 height 36
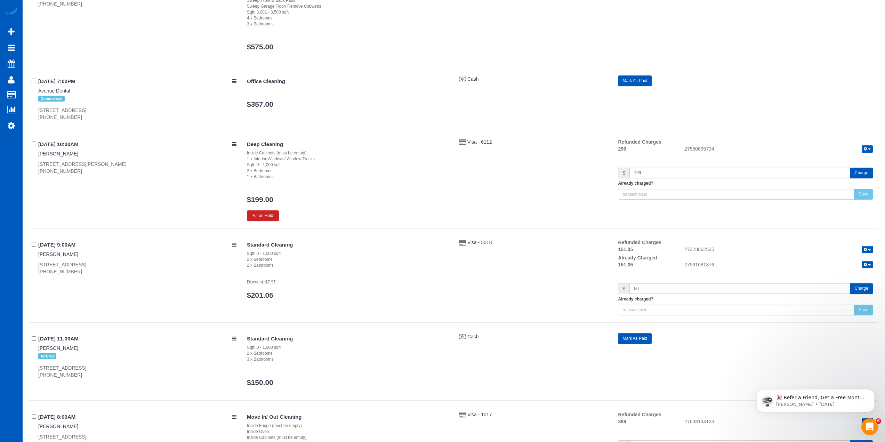
scroll to position [7017, 0]
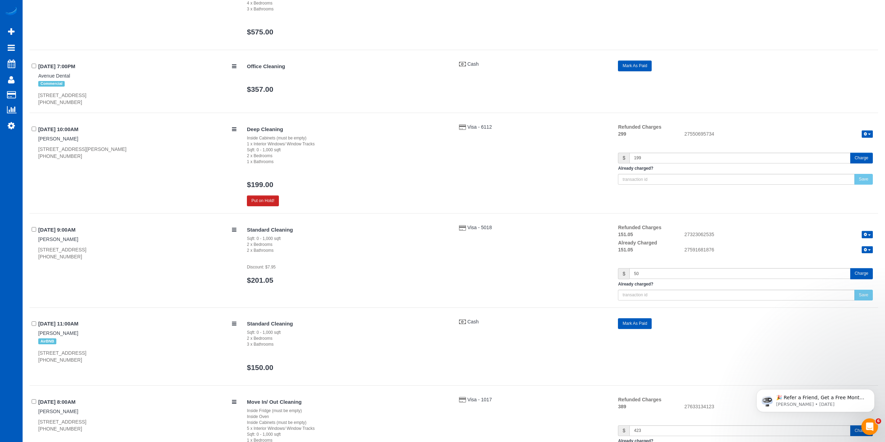
click at [33, 126] on div "09/06/2025 10:00AM Adrienne Hayes 1360 Otis St, Lakewood, CO 80214 (303) 210-19…" at bounding box center [136, 141] width 212 height 36
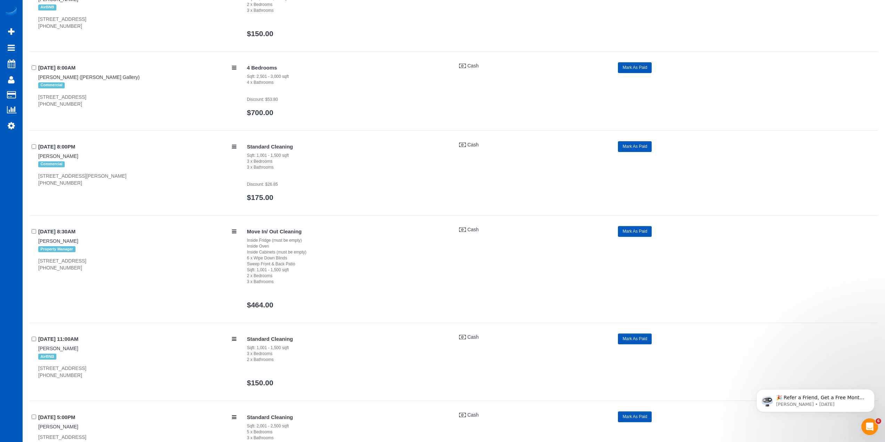
scroll to position [0, 0]
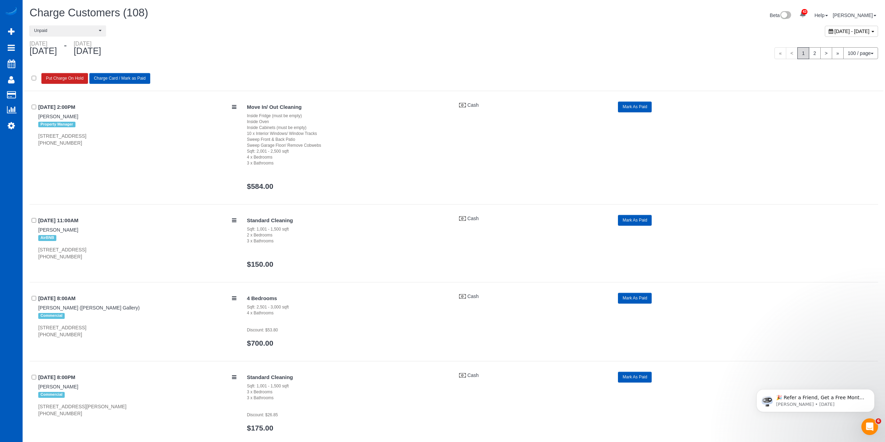
click at [131, 78] on button "Charge Card / Mark as Paid" at bounding box center [119, 78] width 61 height 11
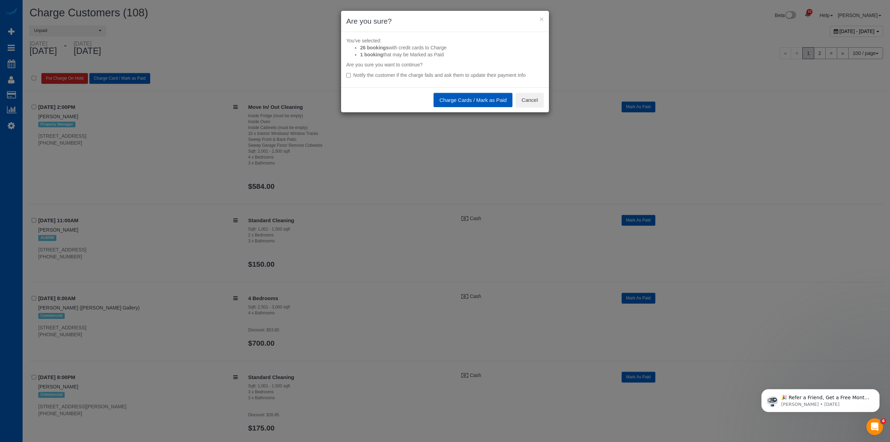
click at [462, 104] on button "Charge Cards / Mark as Paid" at bounding box center [473, 100] width 79 height 15
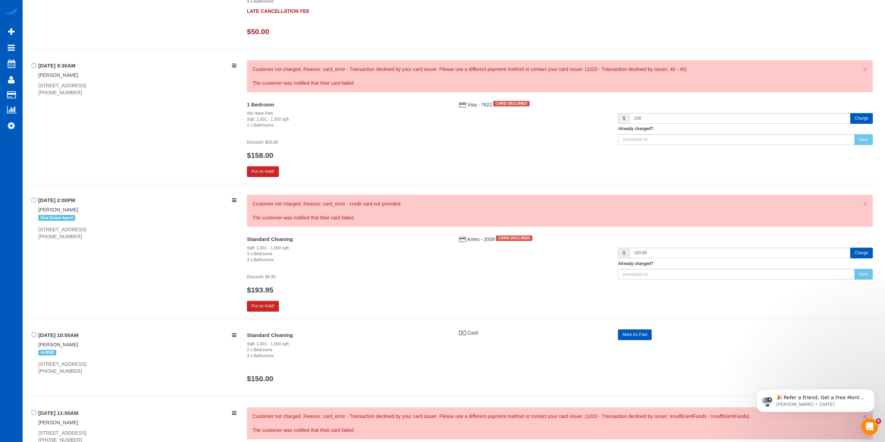
scroll to position [7926, 0]
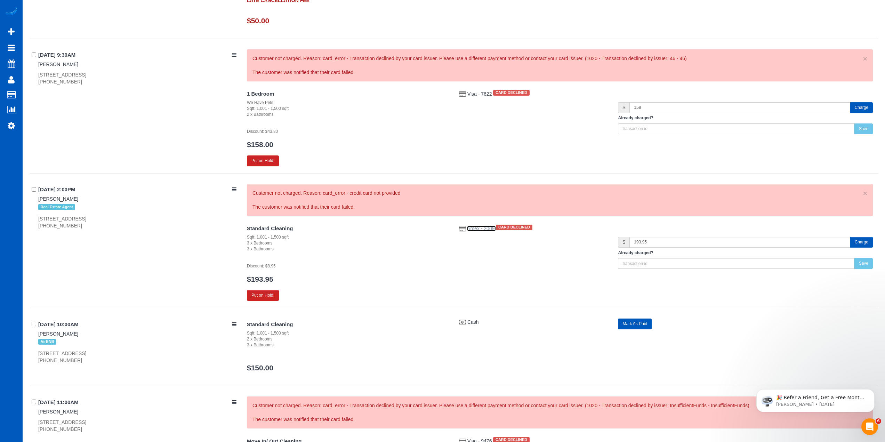
click at [489, 227] on span "Amex - 2009" at bounding box center [481, 229] width 29 height 6
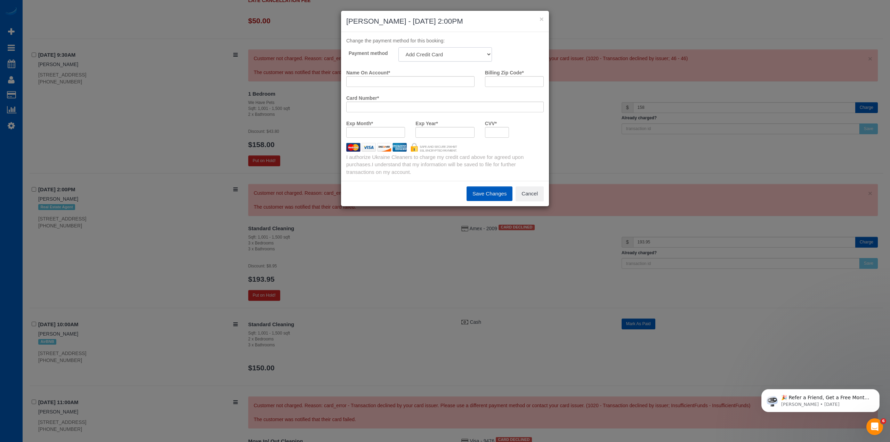
click at [435, 55] on select "Amex - 3007 - 08/2030 (Default) Add Credit Card ─────────────── Cash Check Payp…" at bounding box center [445, 54] width 94 height 14
select select "string:fspay-e5012d90-f25a-45bd-a18d-71442dffaf61"
click at [398, 47] on select "Amex - 3007 - 08/2030 (Default) Add Credit Card ─────────────── Cash Check Payp…" at bounding box center [445, 54] width 94 height 14
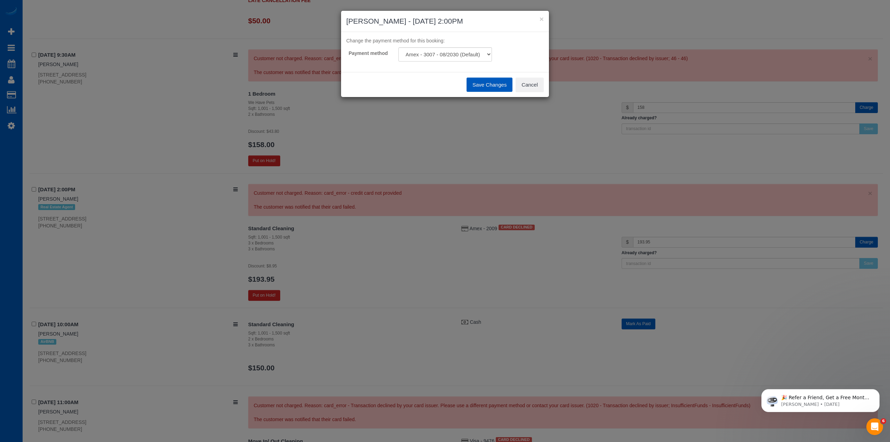
click at [487, 84] on button "Save Changes" at bounding box center [490, 85] width 46 height 15
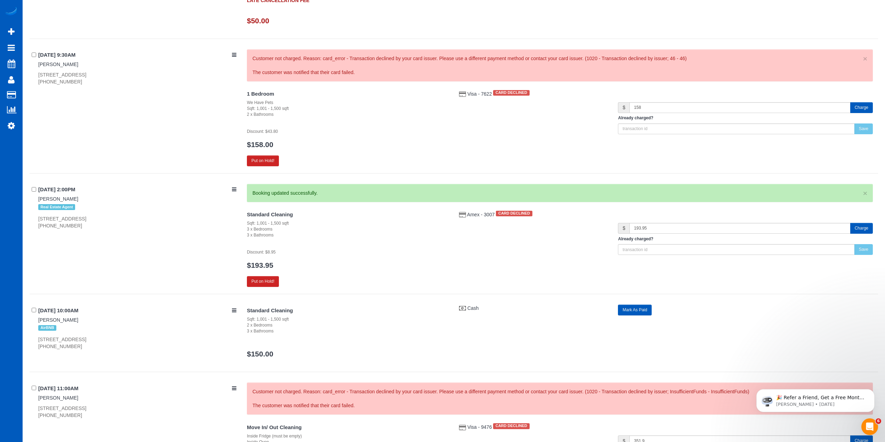
click at [862, 223] on button "Charge" at bounding box center [861, 228] width 23 height 11
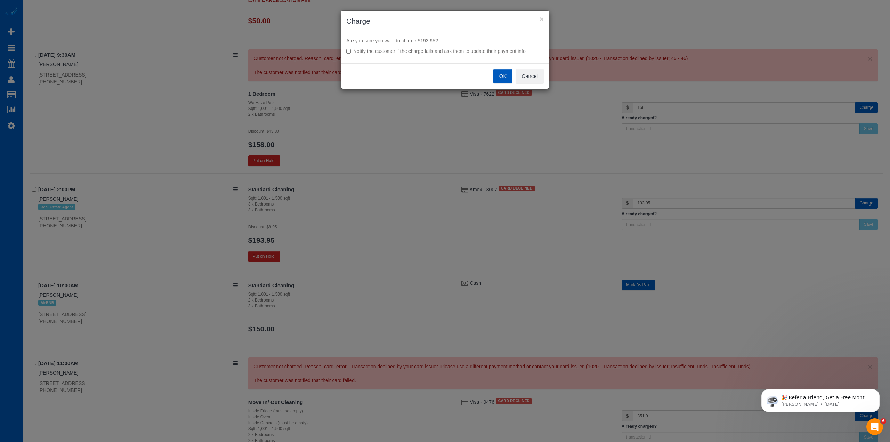
click at [500, 72] on button "OK" at bounding box center [502, 76] width 19 height 15
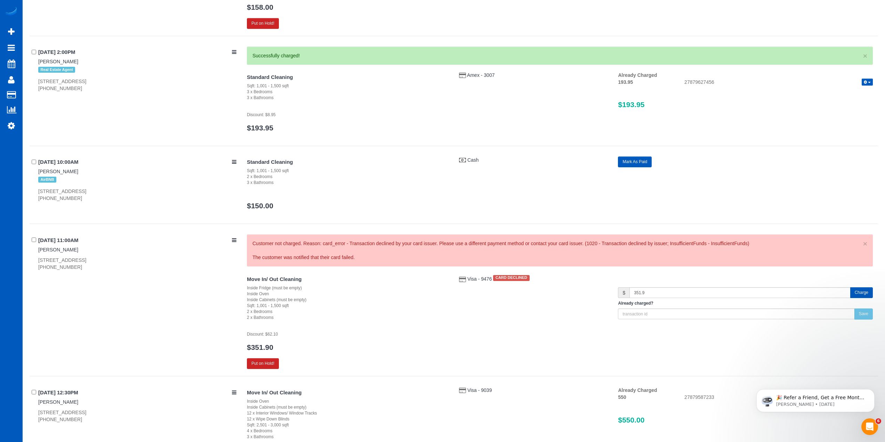
scroll to position [8066, 0]
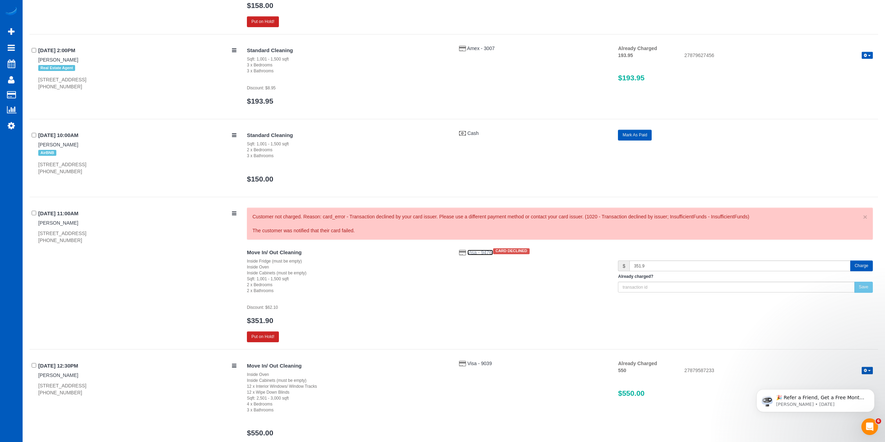
click at [480, 253] on span "Visa - 9476" at bounding box center [480, 253] width 26 height 6
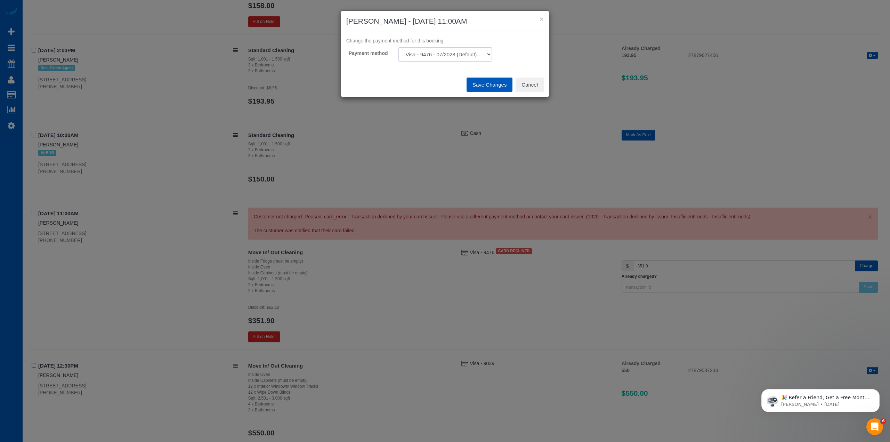
click at [432, 52] on select "Visa - 9476 - 07/2028 (Default) Add Credit Card ─────────────── Cash Check Payp…" at bounding box center [445, 54] width 94 height 14
click at [528, 84] on button "Cancel" at bounding box center [530, 85] width 28 height 15
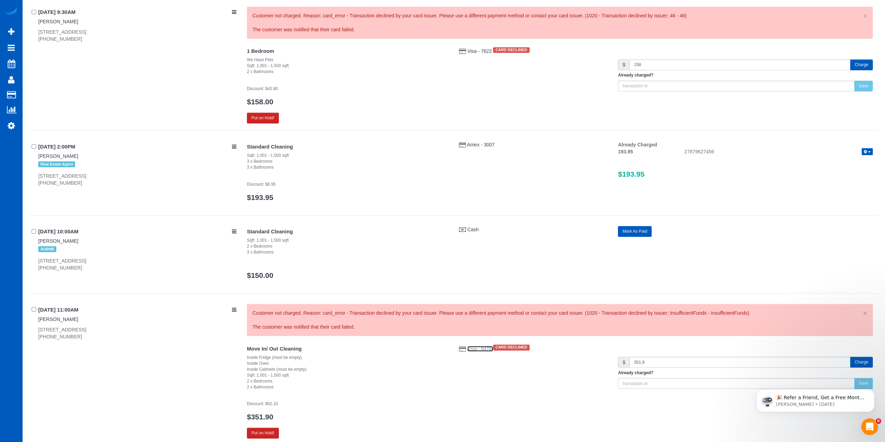
scroll to position [7892, 0]
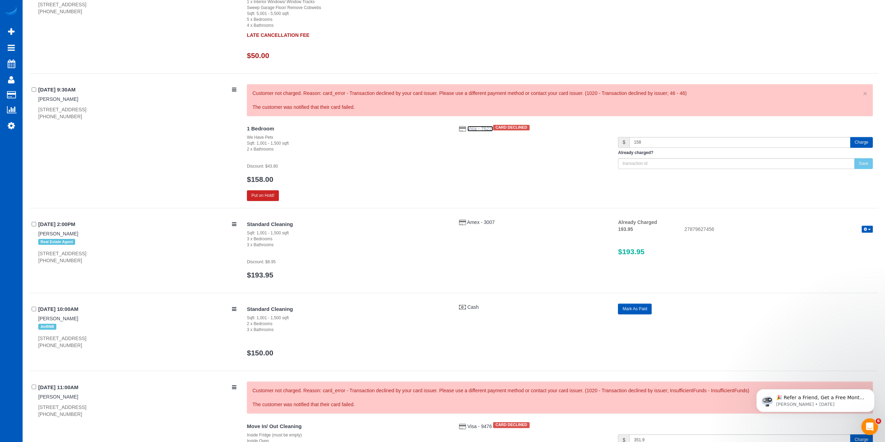
click at [479, 131] on span "Visa - 7622" at bounding box center [480, 129] width 26 height 6
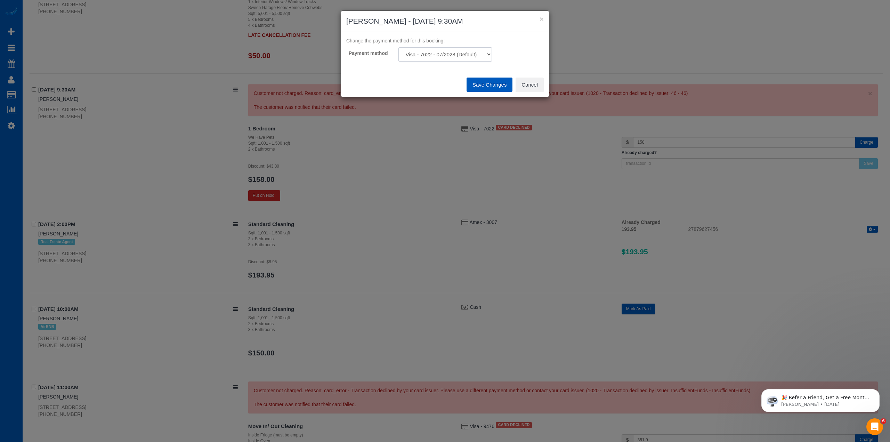
click at [483, 52] on select "Visa - 7622 - 07/2028 (Default) Add Credit Card ─────────────── Cash Check Payp…" at bounding box center [445, 54] width 94 height 14
click at [523, 62] on div "Change the payment method for this booking: Payment method Visa - 7622 - 07/202…" at bounding box center [445, 52] width 208 height 40
click at [529, 83] on button "Cancel" at bounding box center [530, 85] width 28 height 15
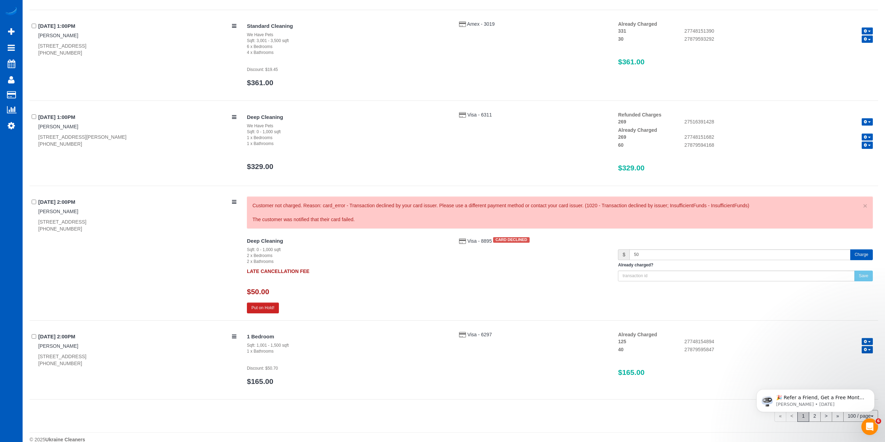
scroll to position [9041, 0]
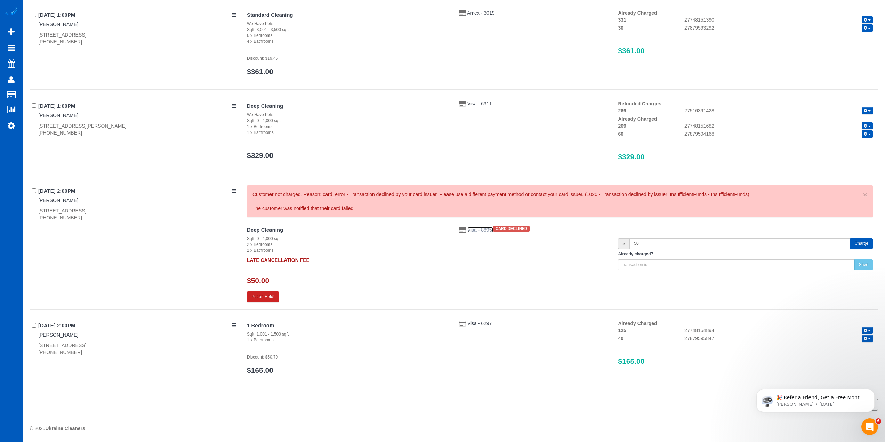
click at [477, 230] on span "Visa - 8895" at bounding box center [480, 230] width 26 height 6
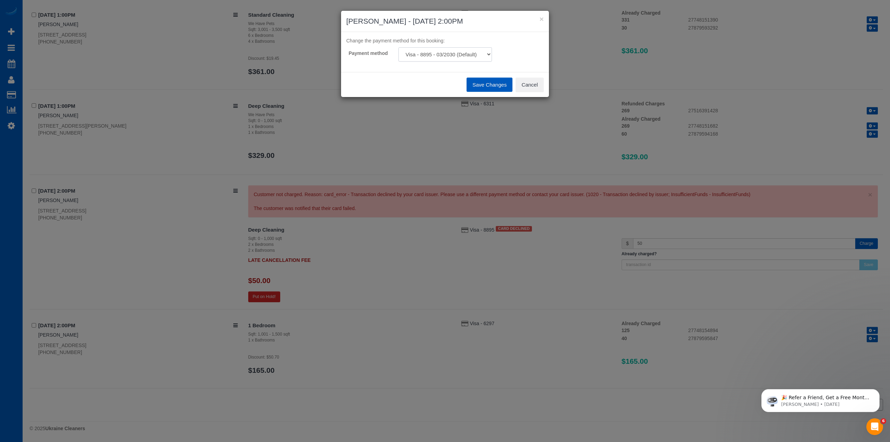
click at [446, 55] on select "Visa - 8895 - 03/2030 (Default) Add Credit Card ─────────────── Cash Check Payp…" at bounding box center [445, 54] width 94 height 14
click at [539, 40] on p "Change the payment method for this booking:" at bounding box center [444, 40] width 197 height 7
click at [535, 80] on button "Cancel" at bounding box center [530, 85] width 28 height 15
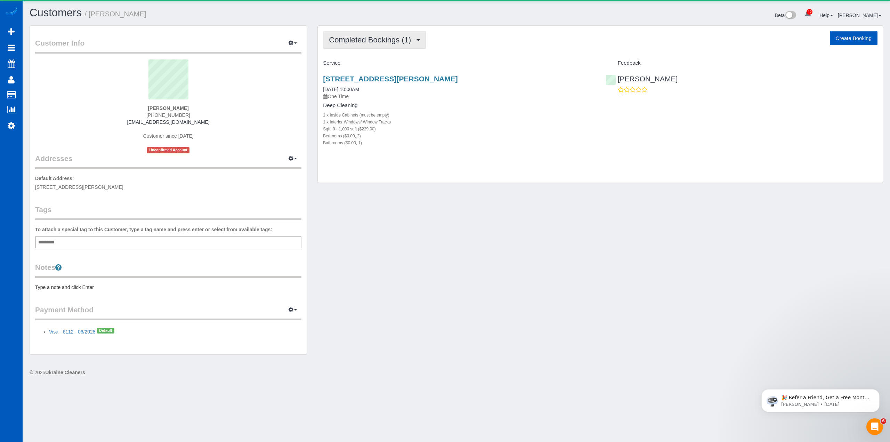
click at [368, 40] on span "Completed Bookings (1)" at bounding box center [372, 39] width 86 height 9
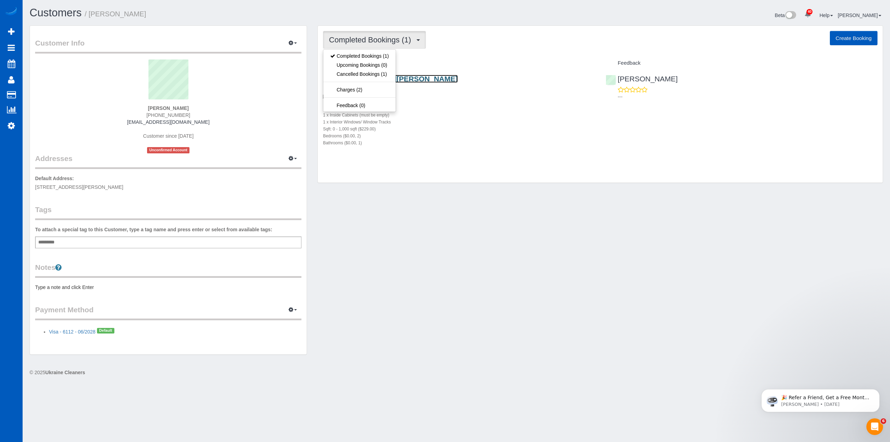
click at [429, 76] on link "[STREET_ADDRESS][PERSON_NAME]" at bounding box center [390, 79] width 135 height 8
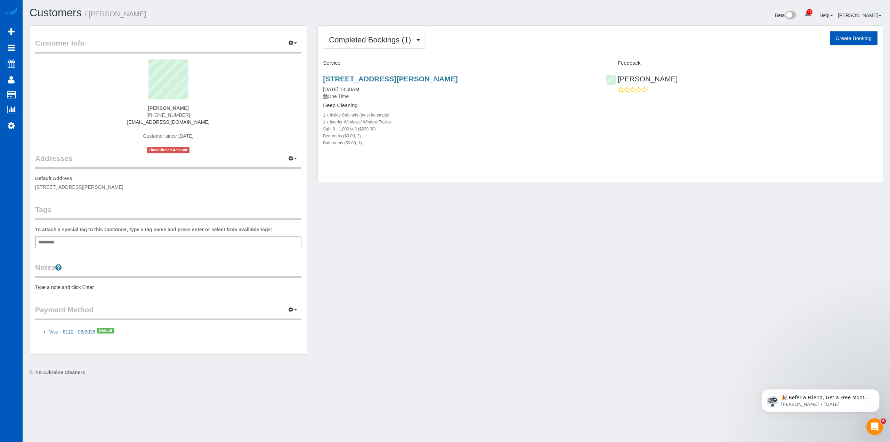
click at [470, 228] on div "Customer Info Edit Contact Info Send Message Email Preferences Special Sales Ta…" at bounding box center [456, 193] width 864 height 336
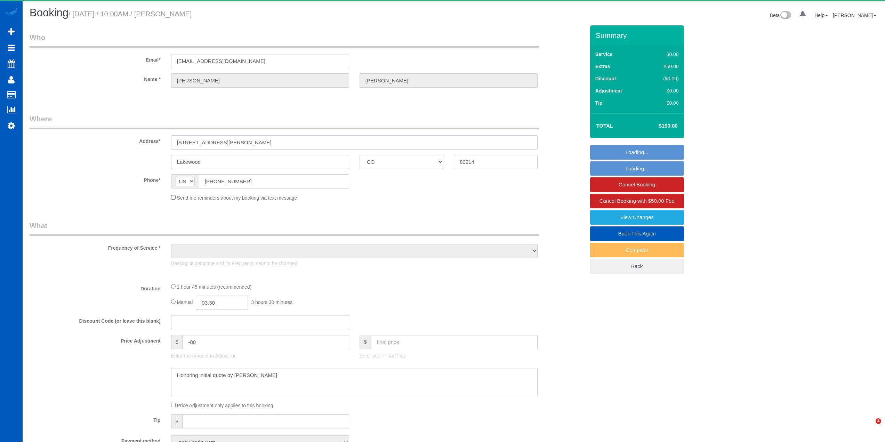
select select "CO"
select select "object:927"
select select "string:fspay-a15e7ca9-e3bf-4fcb-9070-73edd661edea"
select select "spot1"
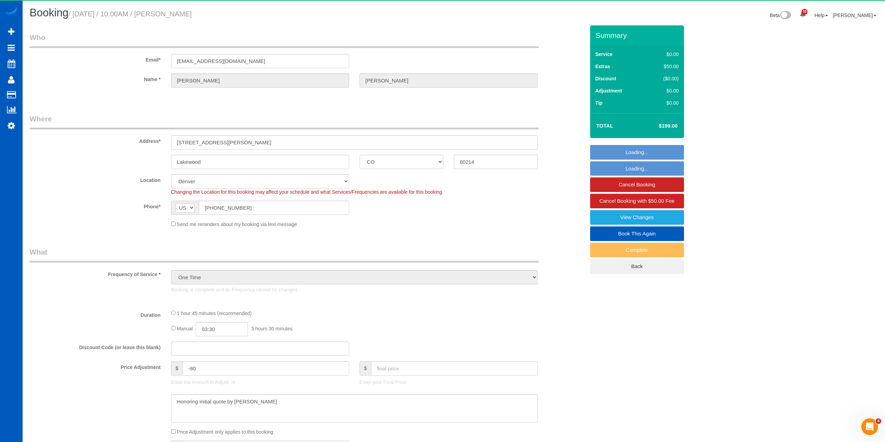
select select "object:958"
select select "199"
select select "2"
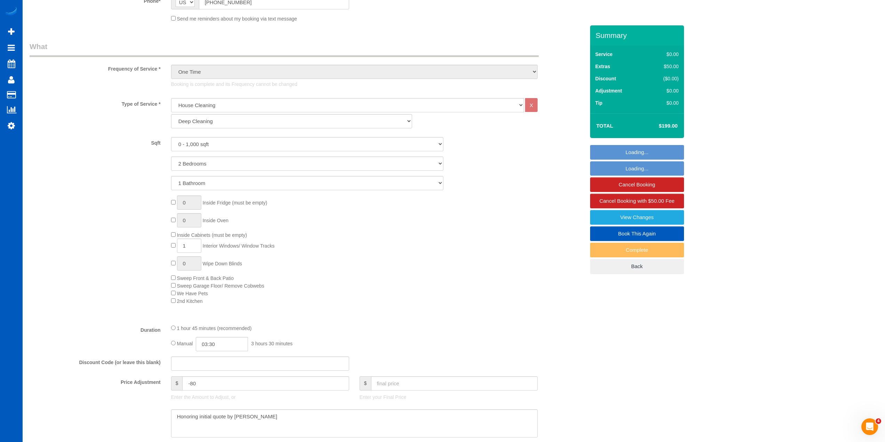
scroll to position [243, 0]
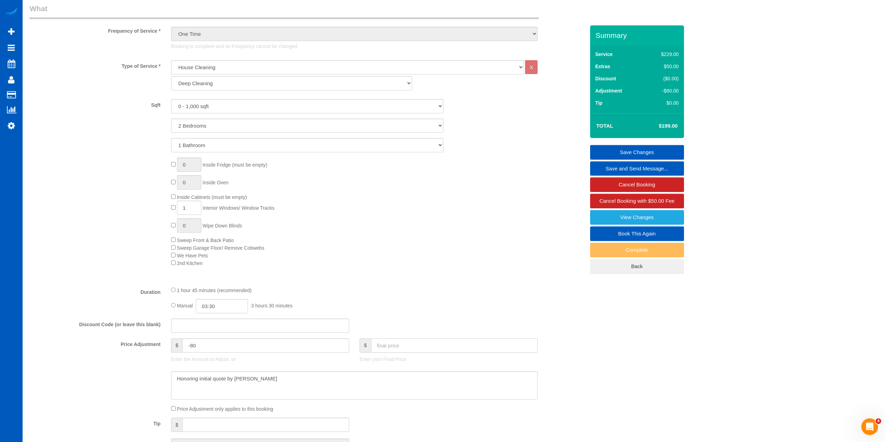
click at [387, 349] on input "text" at bounding box center [454, 345] width 167 height 14
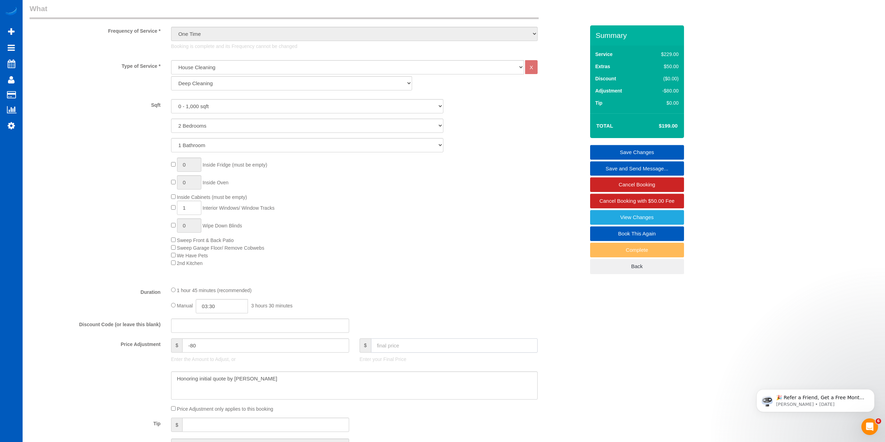
scroll to position [0, 0]
type input "249"
click at [589, 256] on div "0 Inside Fridge (must be empty) 0 Inside Oven Inside Cabinets (must be empty) 1…" at bounding box center [378, 211] width 424 height 109
type input "-30"
click at [651, 149] on link "Save Changes" at bounding box center [637, 152] width 94 height 15
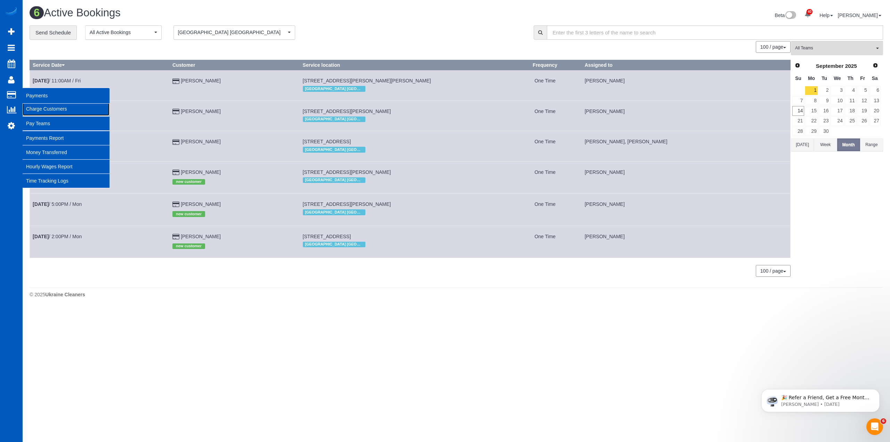
click at [46, 105] on link "Charge Customers" at bounding box center [66, 109] width 87 height 14
select select
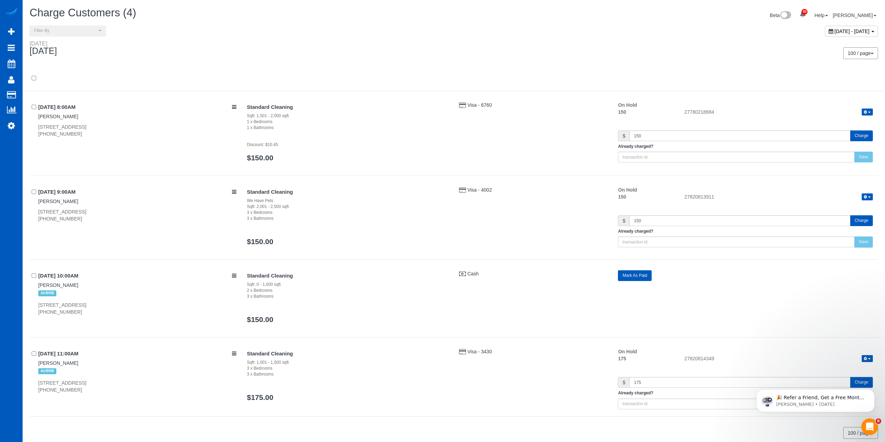
click at [834, 33] on span "[DATE] - [DATE]" at bounding box center [851, 32] width 35 height 6
type input "**********"
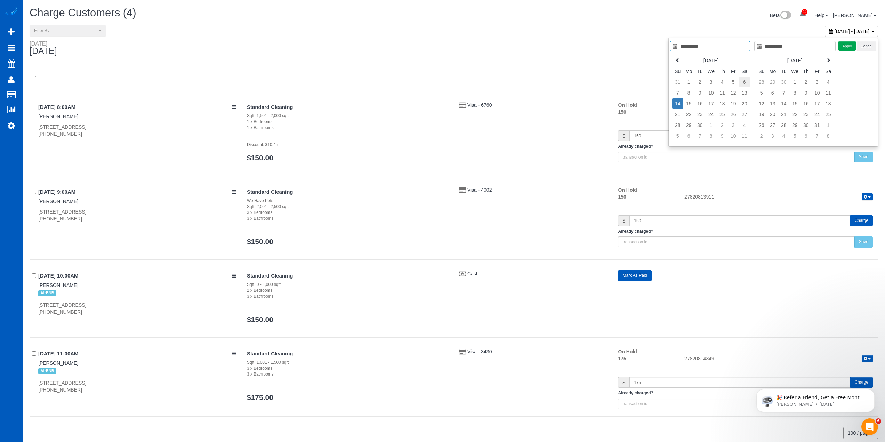
type input "**********"
click at [745, 78] on td "6" at bounding box center [744, 81] width 11 height 11
type input "**********"
click at [745, 78] on td "6" at bounding box center [744, 81] width 11 height 11
click at [841, 46] on button "Apply" at bounding box center [846, 46] width 17 height 10
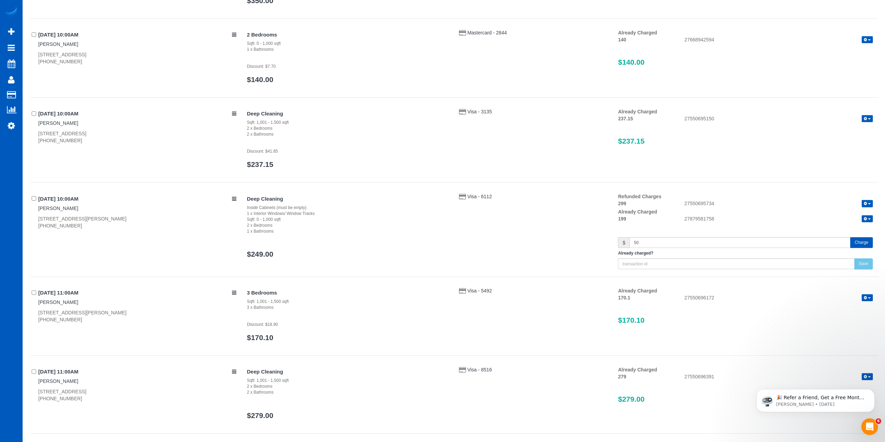
scroll to position [487, 0]
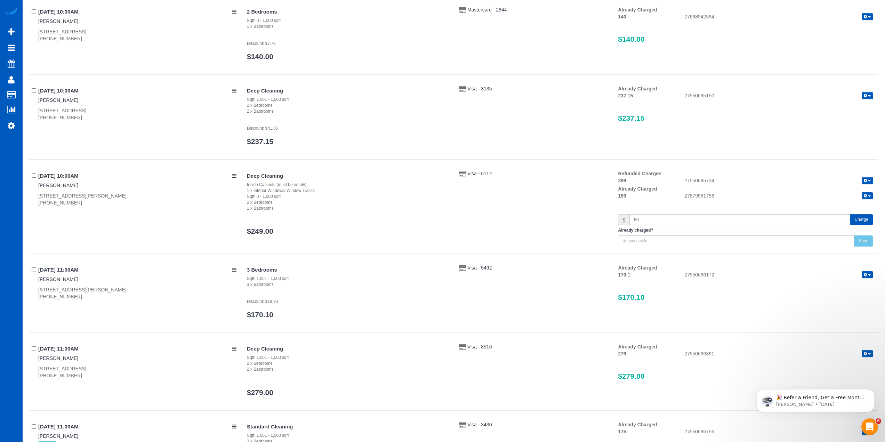
click at [860, 220] on button "Charge" at bounding box center [861, 219] width 23 height 11
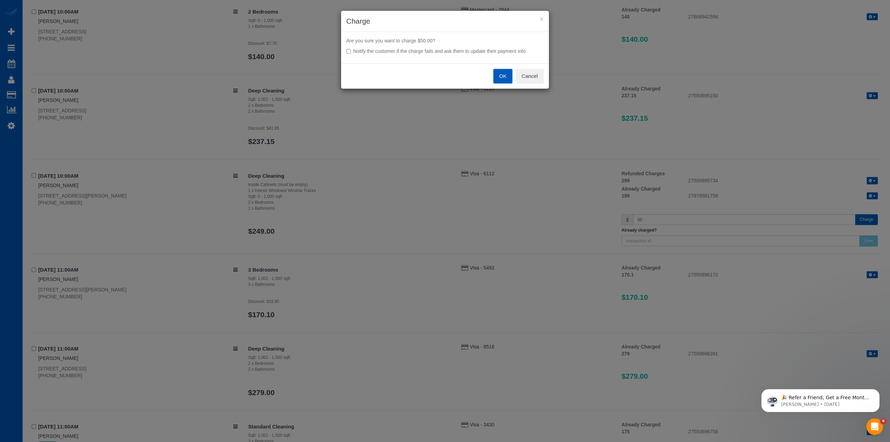
click at [503, 77] on button "OK" at bounding box center [502, 76] width 19 height 15
